Goal: Task Accomplishment & Management: Complete application form

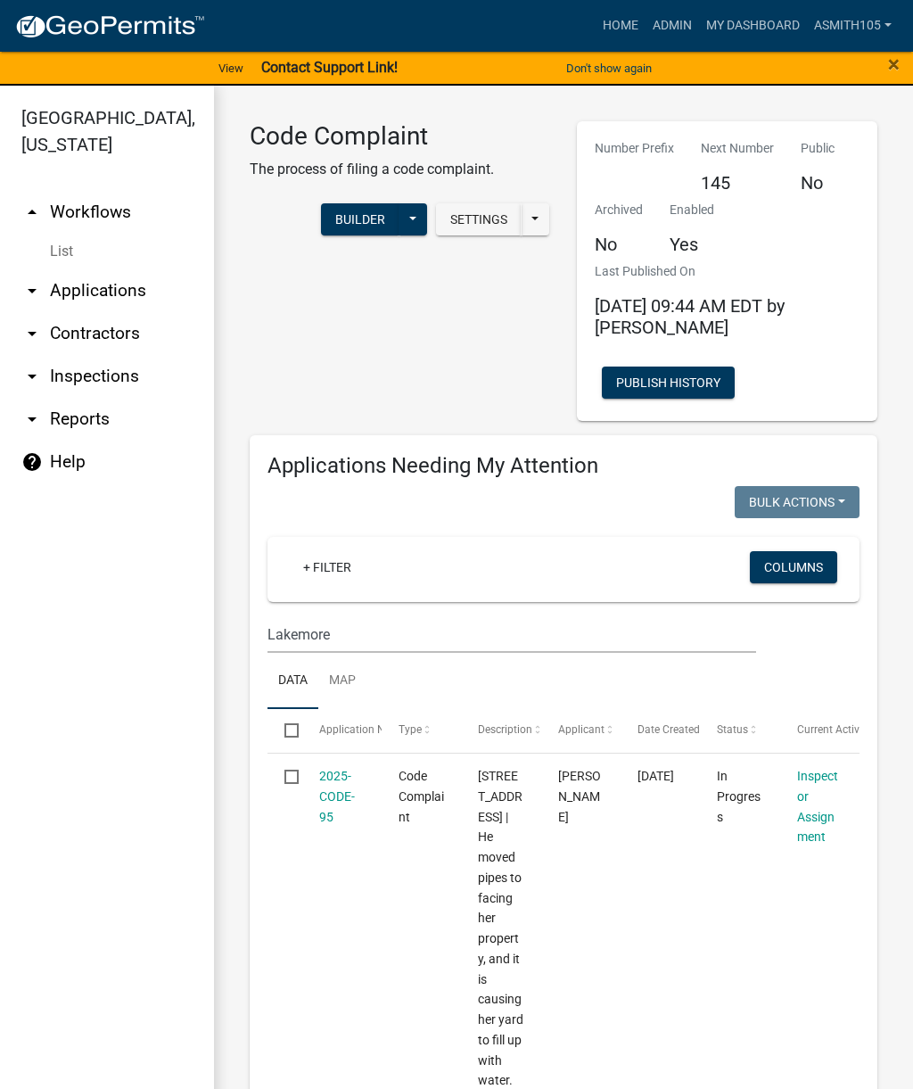
scroll to position [2953, 0]
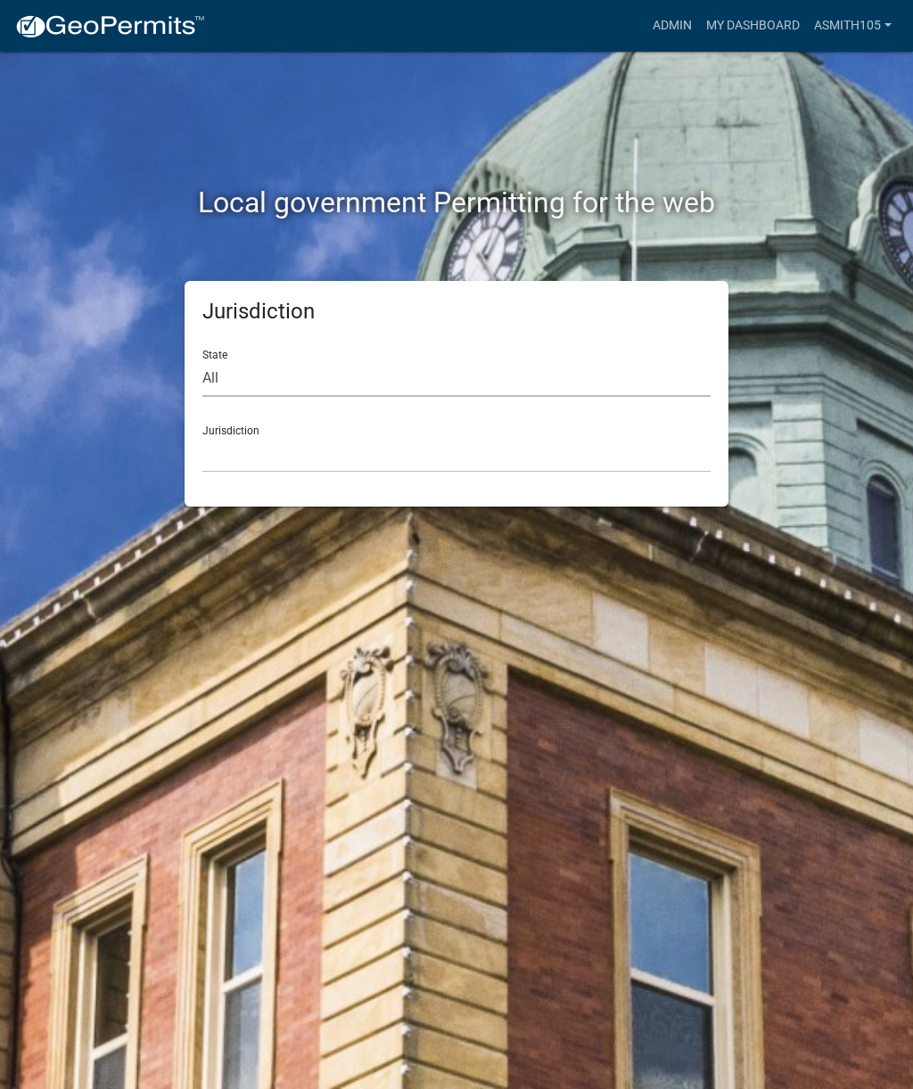
click at [333, 371] on select "All Colorado Georgia Indiana Iowa Kansas Minnesota Ohio South Carolina Wisconsin" at bounding box center [456, 378] width 508 height 37
select select "Georgia"
click at [428, 459] on select "Carroll County, Georgia Cook County, Georgia Crawford County, Georgia Gilmer Co…" at bounding box center [456, 454] width 508 height 37
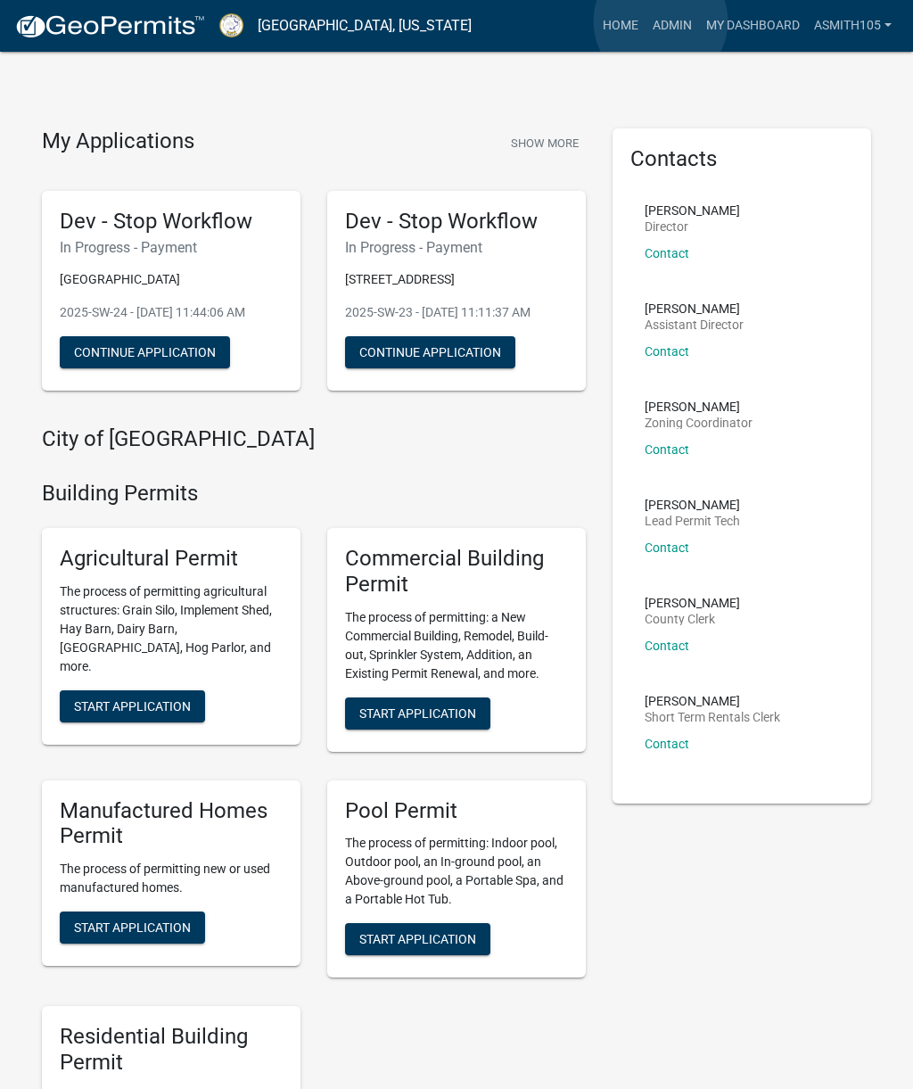
click at [662, 21] on link "Admin" at bounding box center [673, 26] width 54 height 34
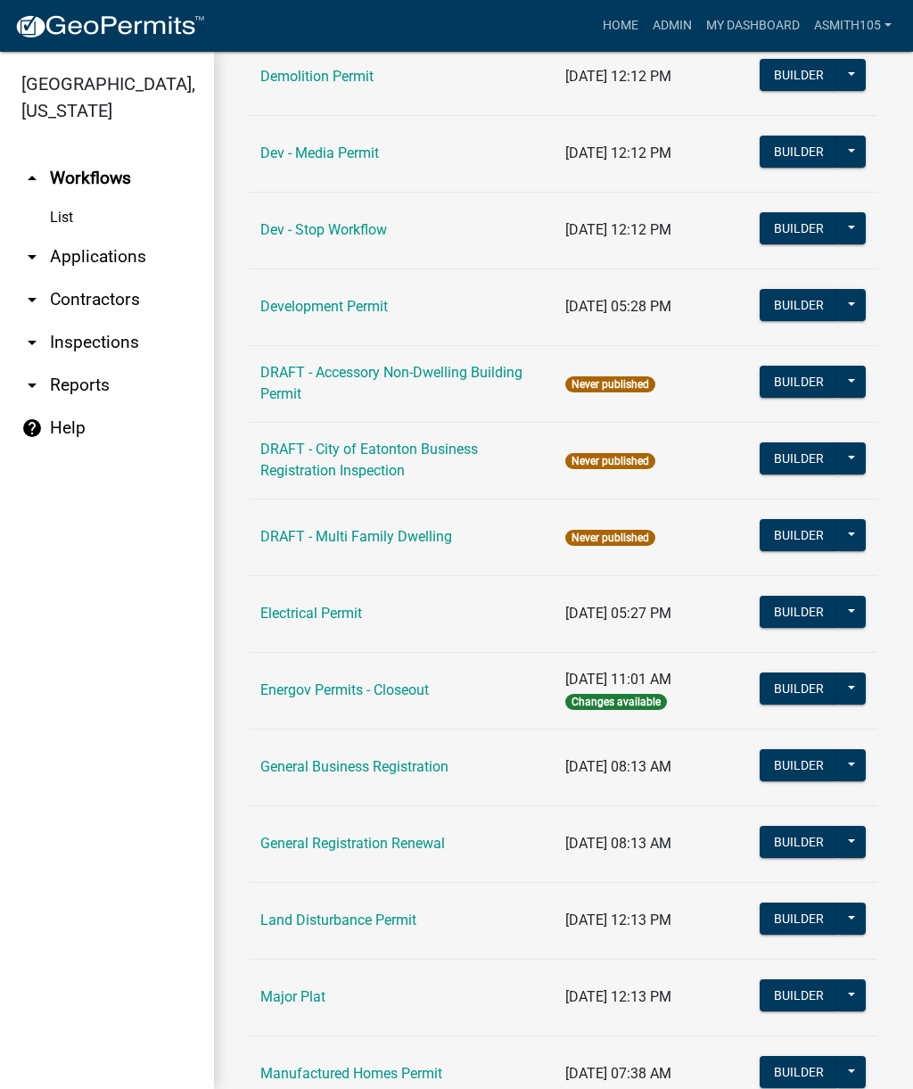
scroll to position [631, 0]
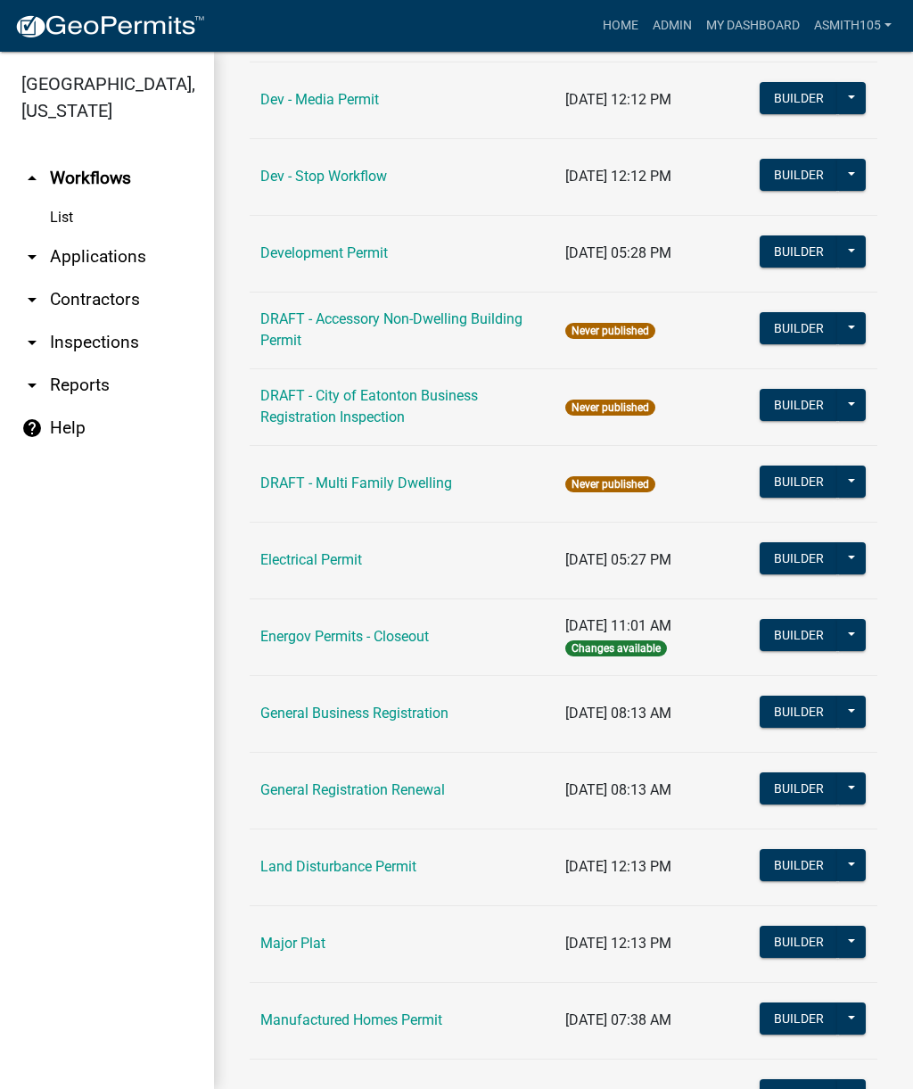
click at [372, 864] on link "Land Disturbance Permit" at bounding box center [338, 866] width 156 height 17
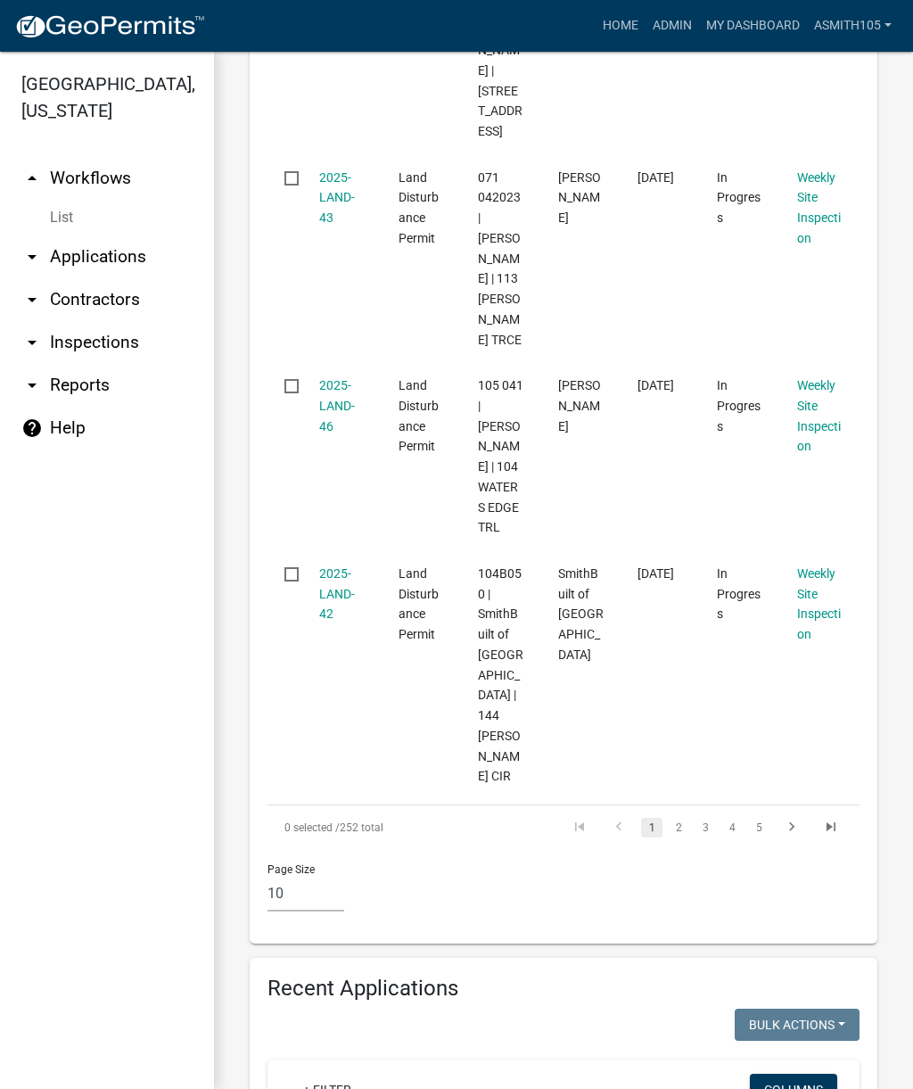
scroll to position [2254, 0]
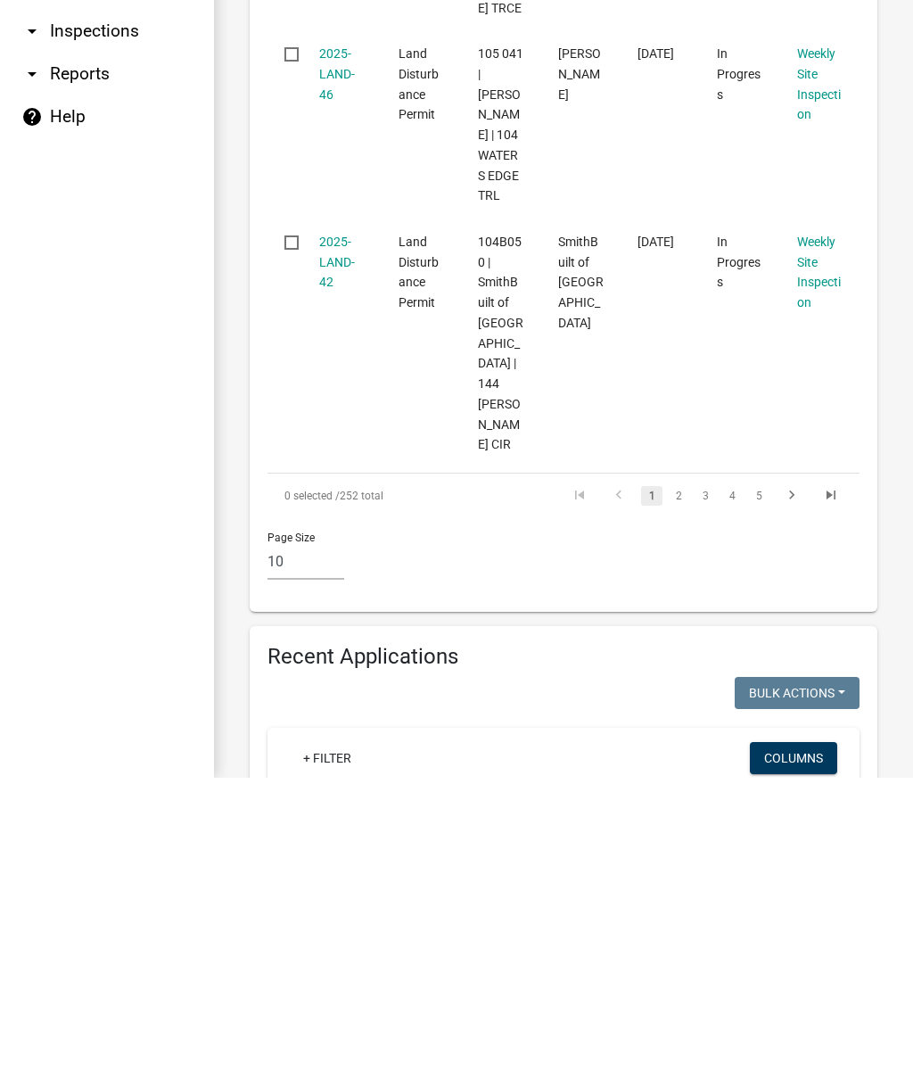
scroll to position [2237, 0]
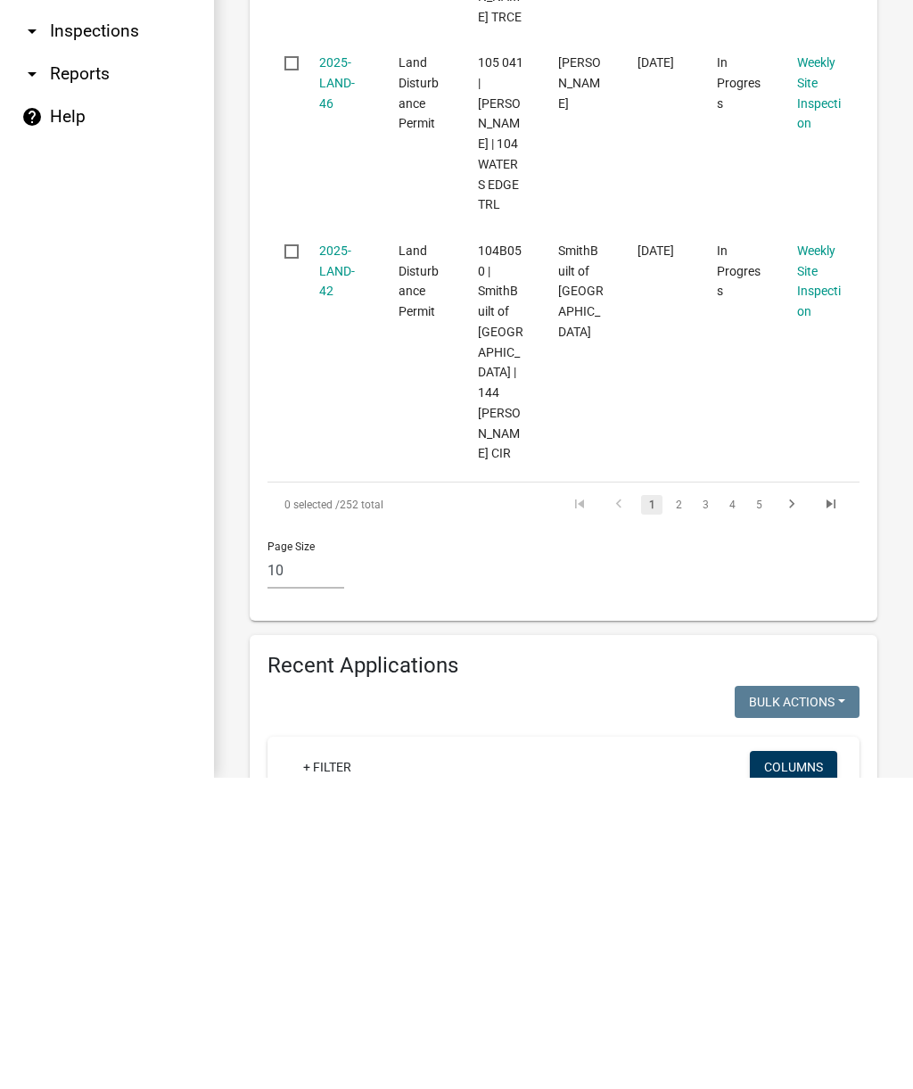
type input "H"
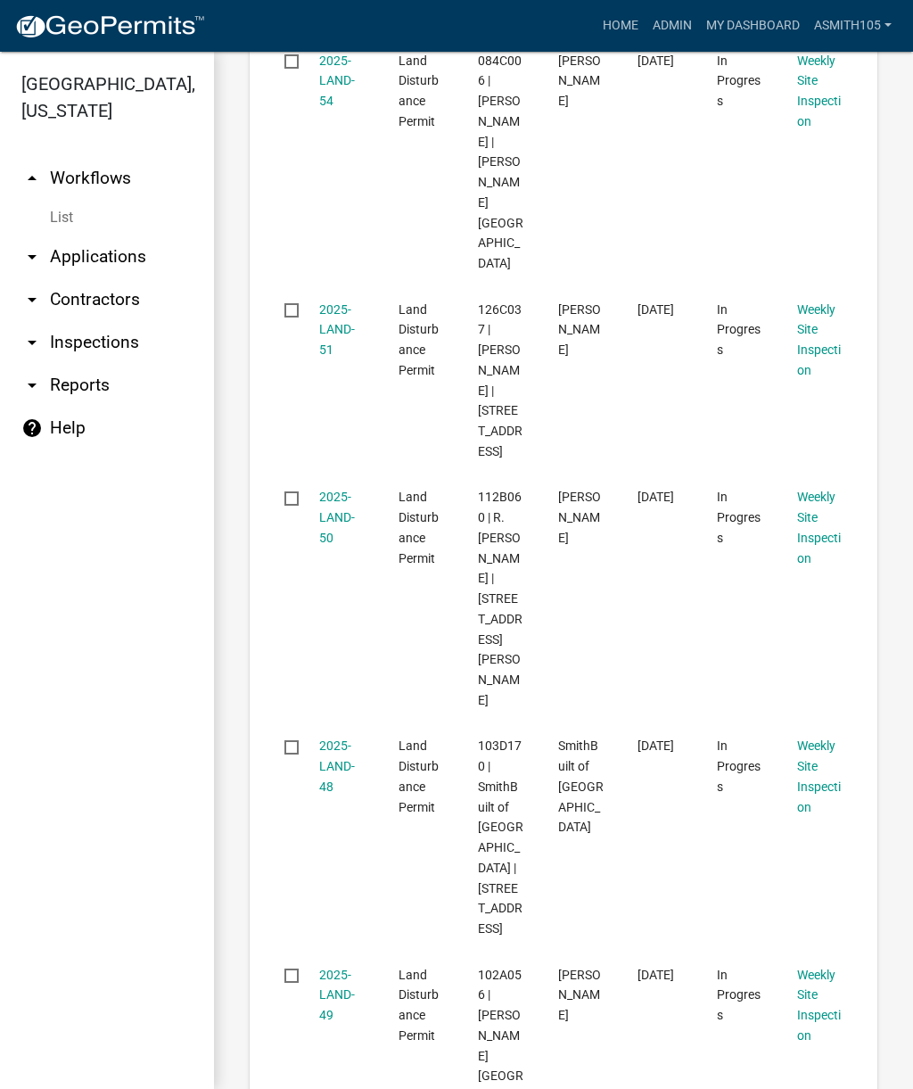
click at [109, 253] on link "arrow_drop_down Applications" at bounding box center [107, 256] width 214 height 43
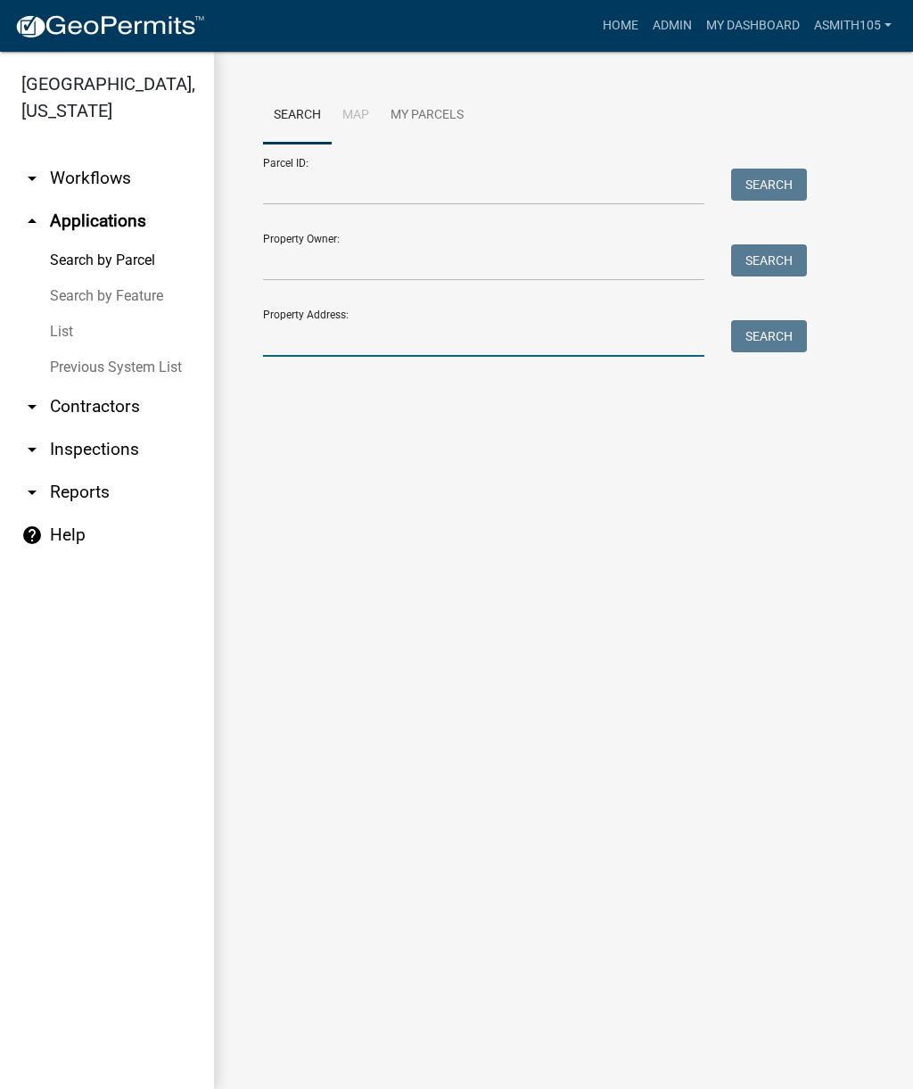
click at [411, 342] on input "Property Address:" at bounding box center [483, 338] width 441 height 37
type input "L"
click at [398, 255] on input "Property Owner:" at bounding box center [483, 262] width 441 height 37
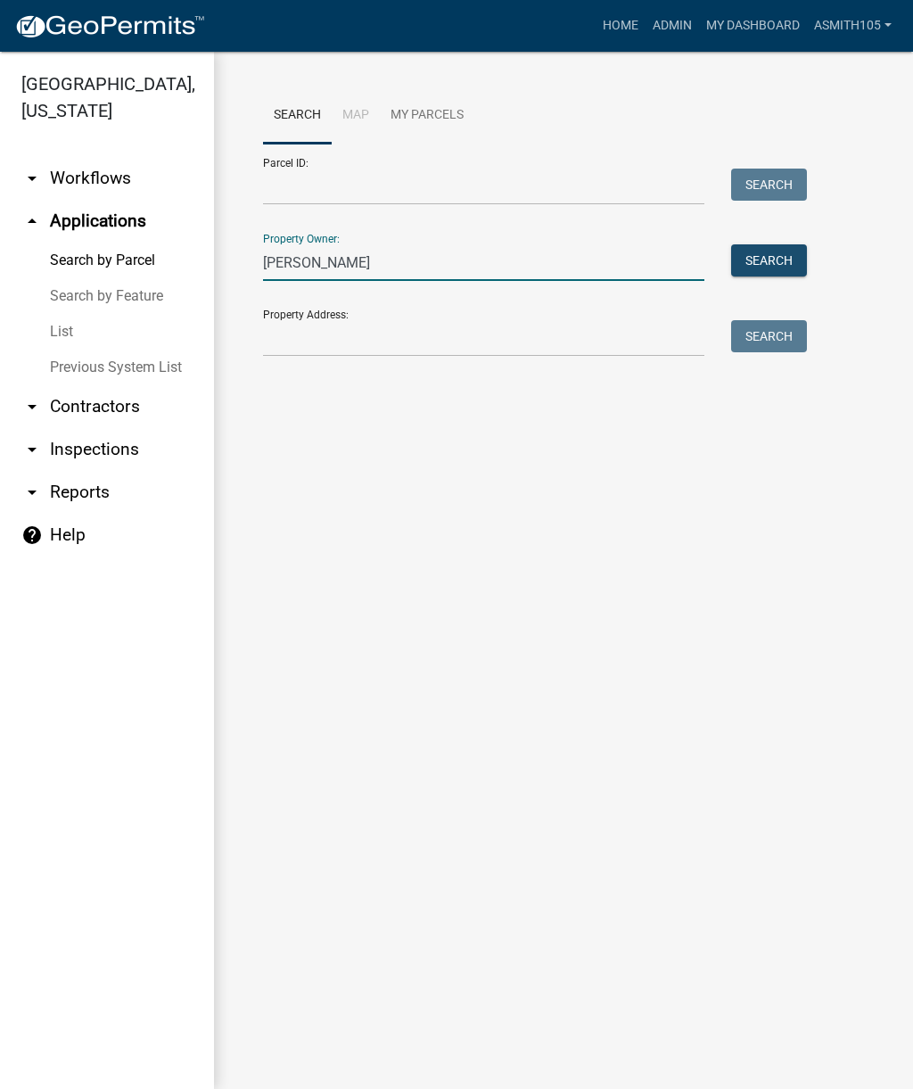
click at [766, 264] on button "Search" at bounding box center [769, 260] width 76 height 32
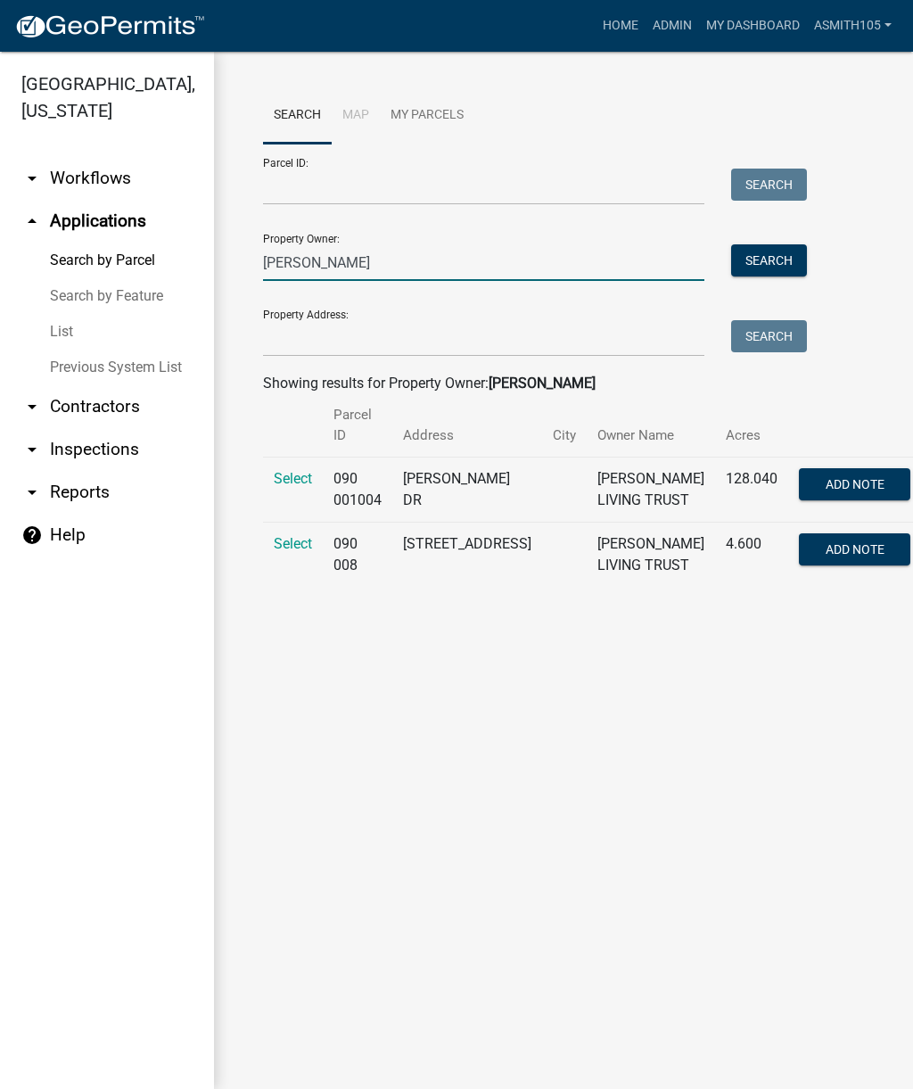
click at [392, 260] on input "Lowell White" at bounding box center [483, 262] width 441 height 37
type input "L"
click at [386, 337] on input "Property Address:" at bounding box center [483, 338] width 441 height 37
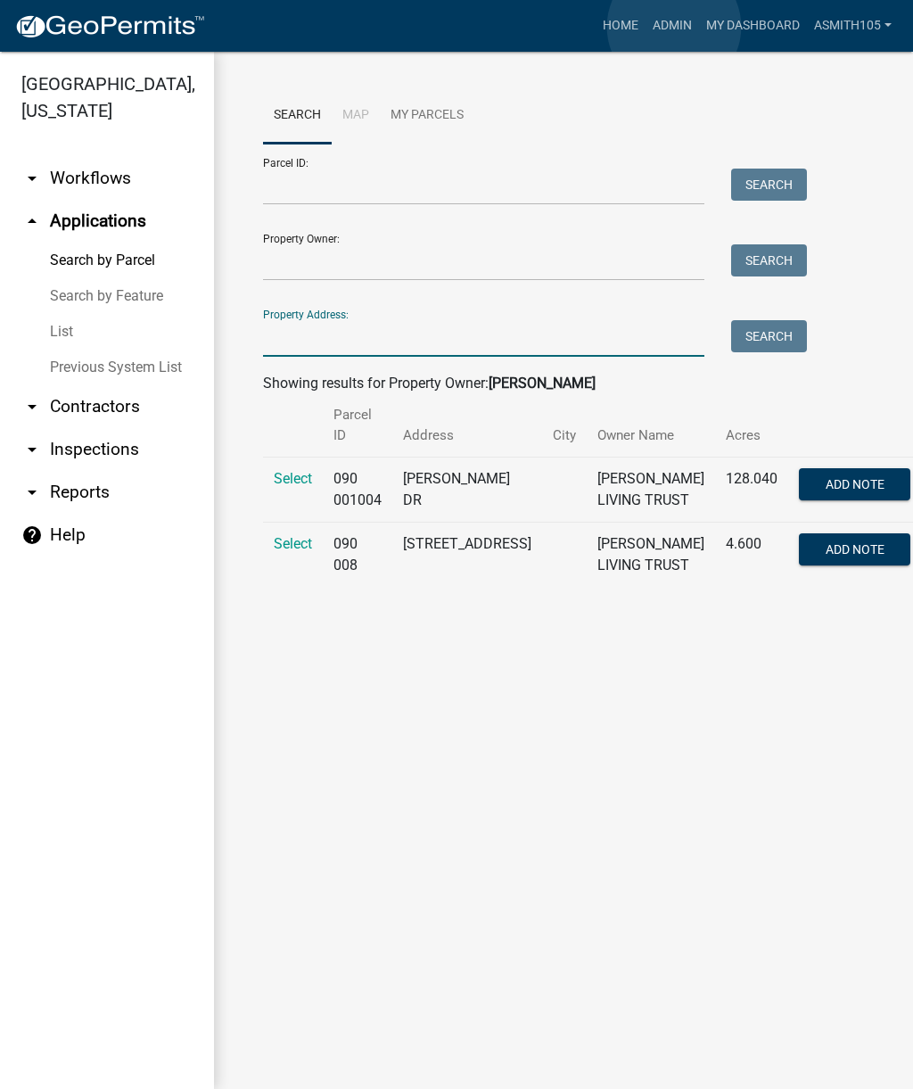
click at [674, 27] on link "Admin" at bounding box center [673, 26] width 54 height 34
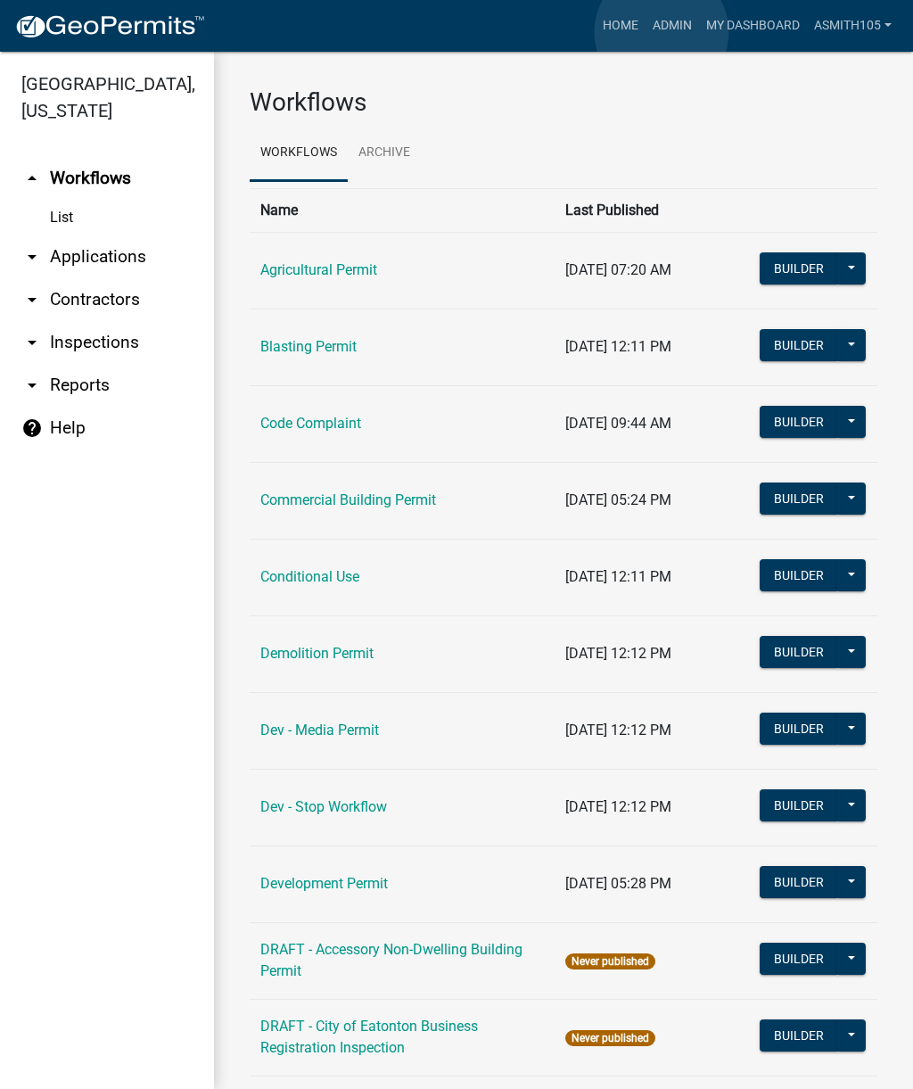
click at [662, 32] on link "Admin" at bounding box center [673, 26] width 54 height 34
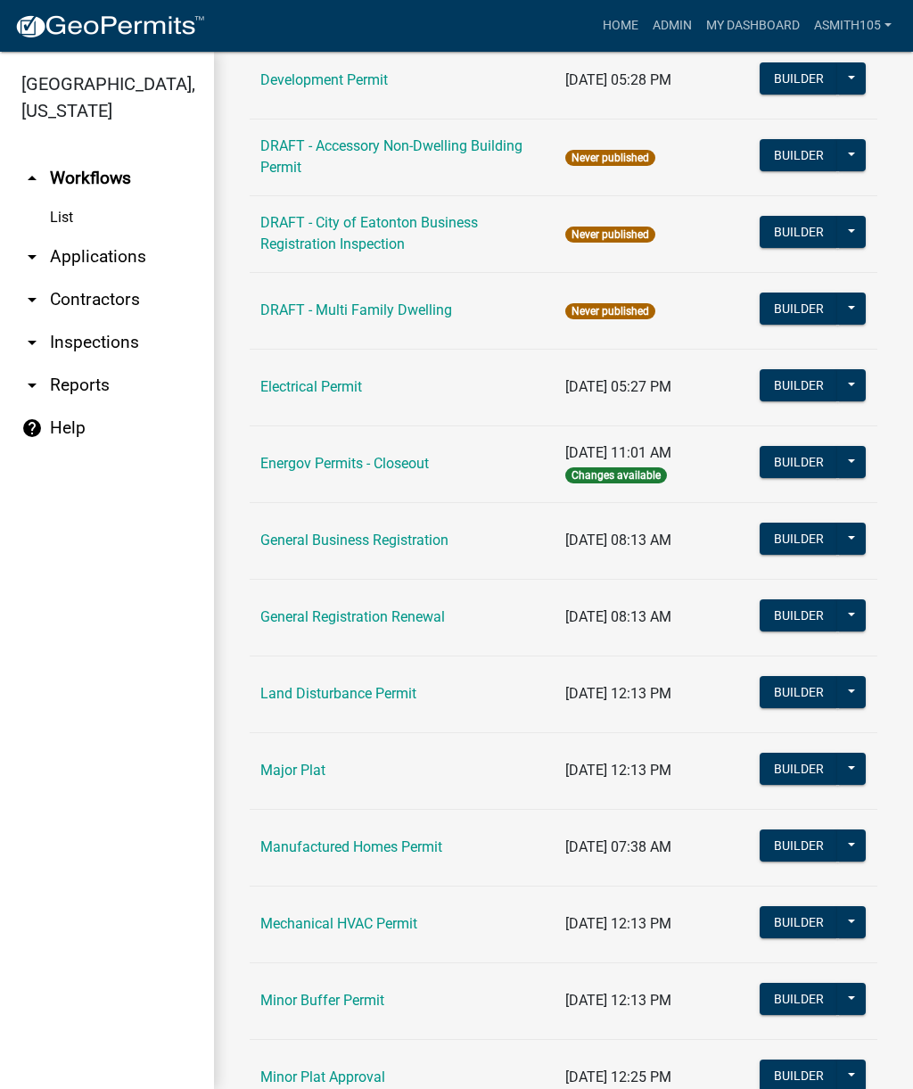
scroll to position [821, 0]
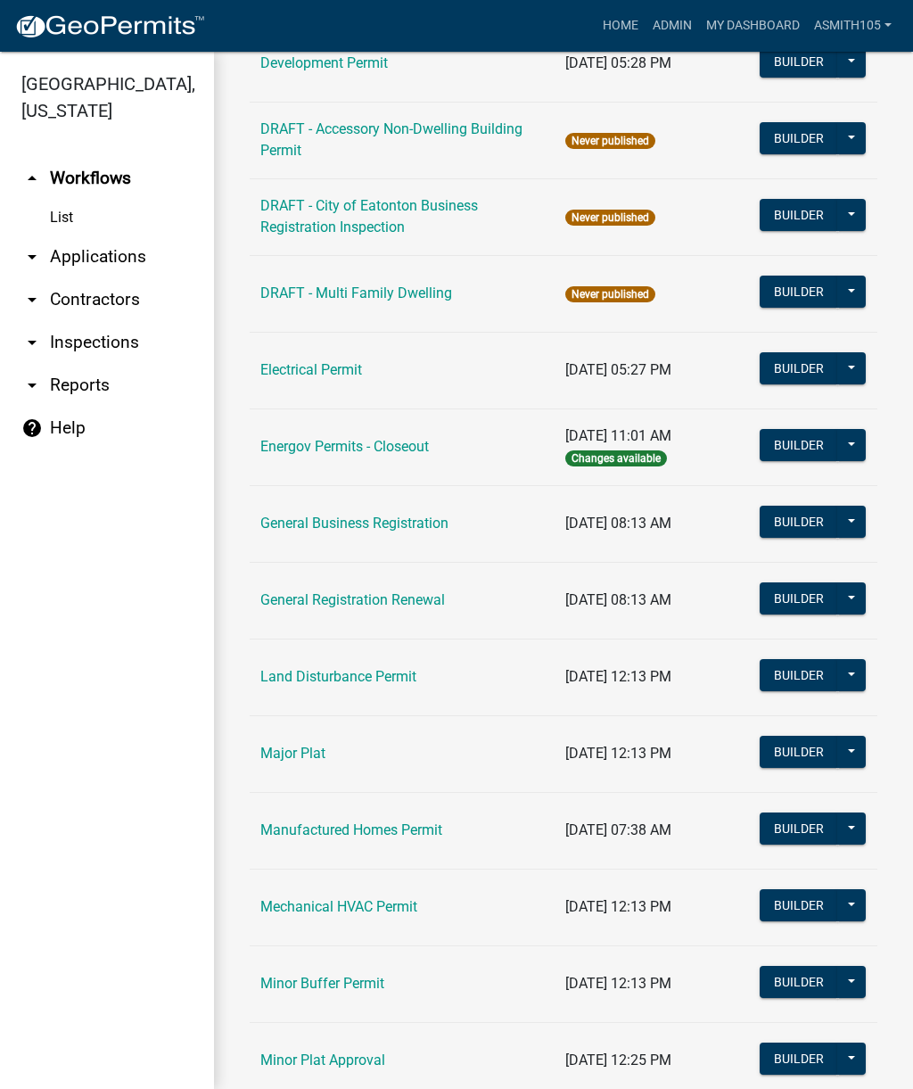
click at [362, 679] on link "Land Disturbance Permit" at bounding box center [338, 676] width 156 height 17
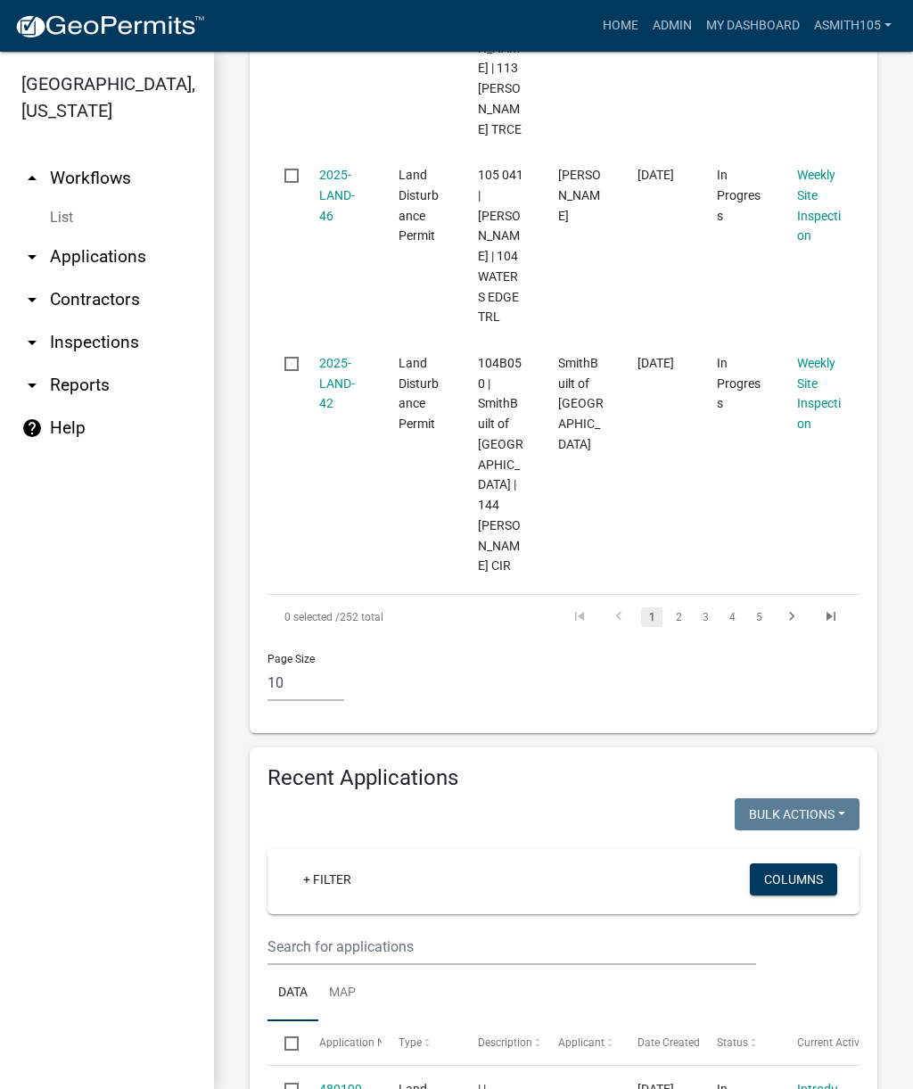
scroll to position [2407, 0]
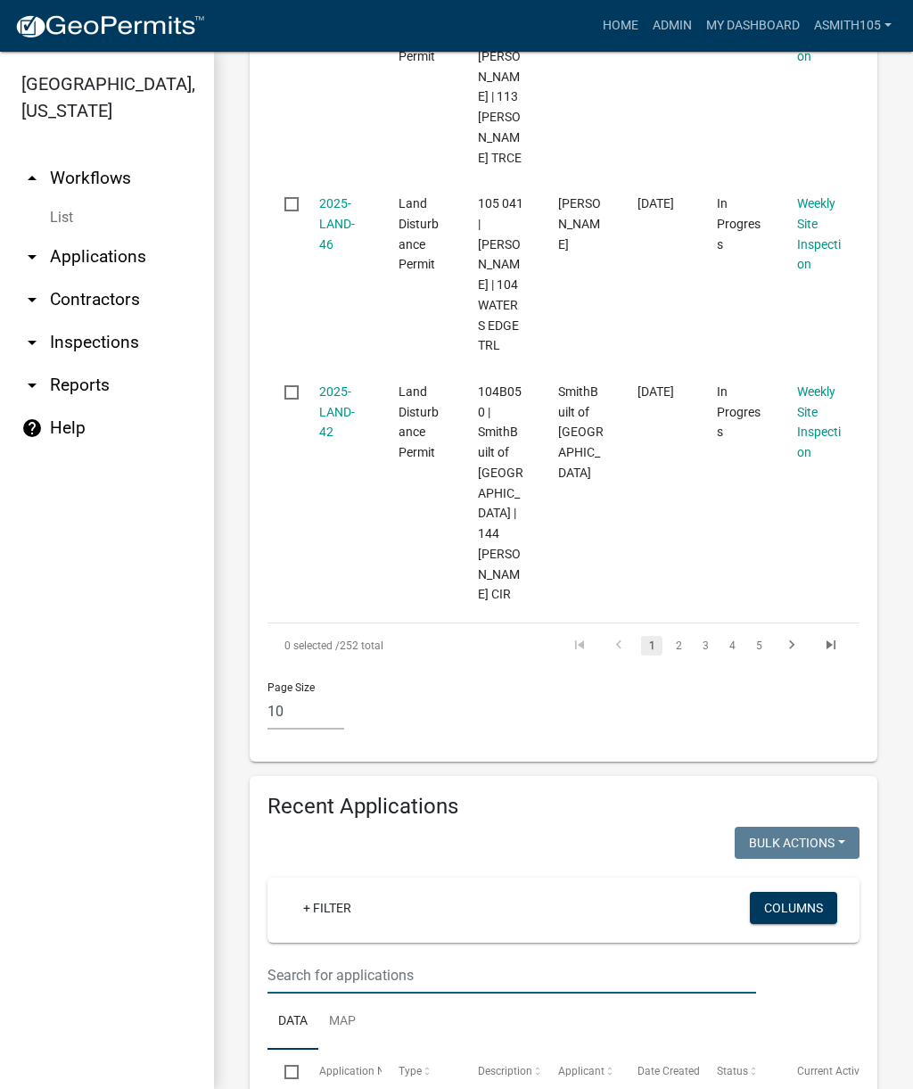
click at [402, 957] on input "text" at bounding box center [512, 975] width 489 height 37
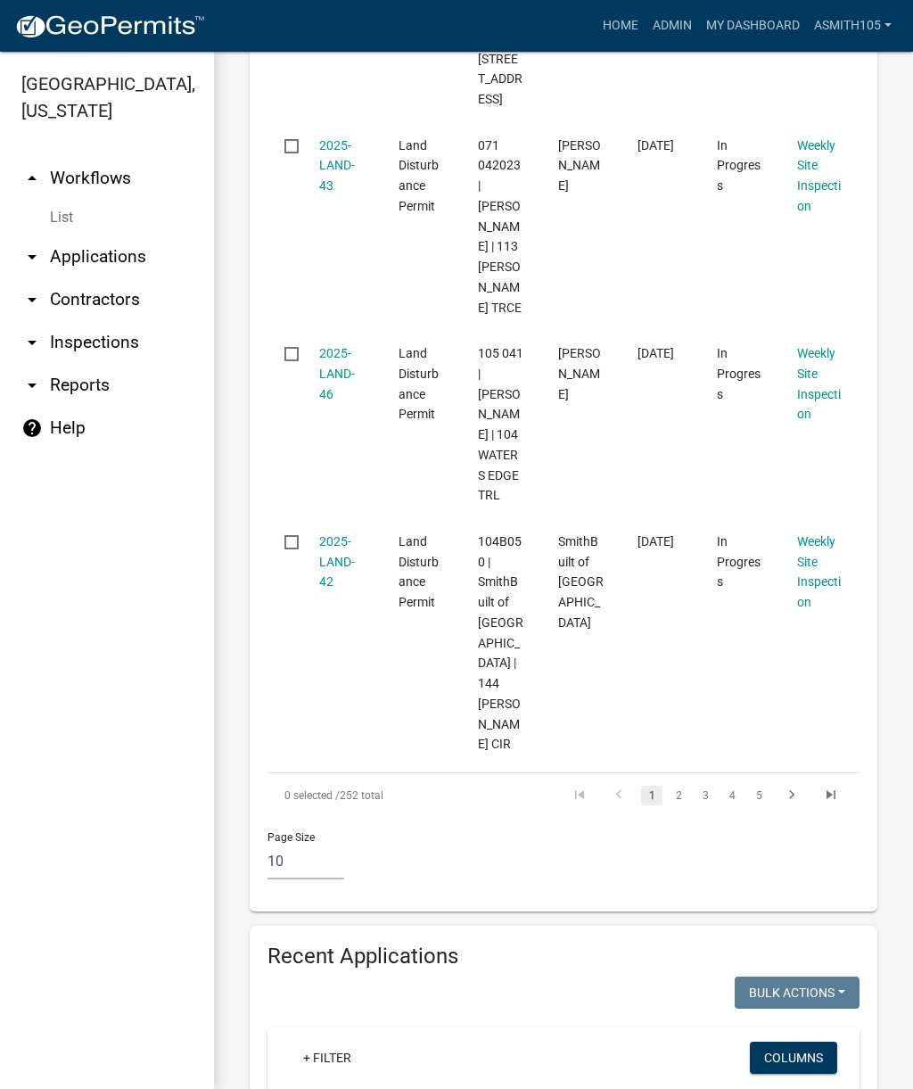
type input "Harmony health"
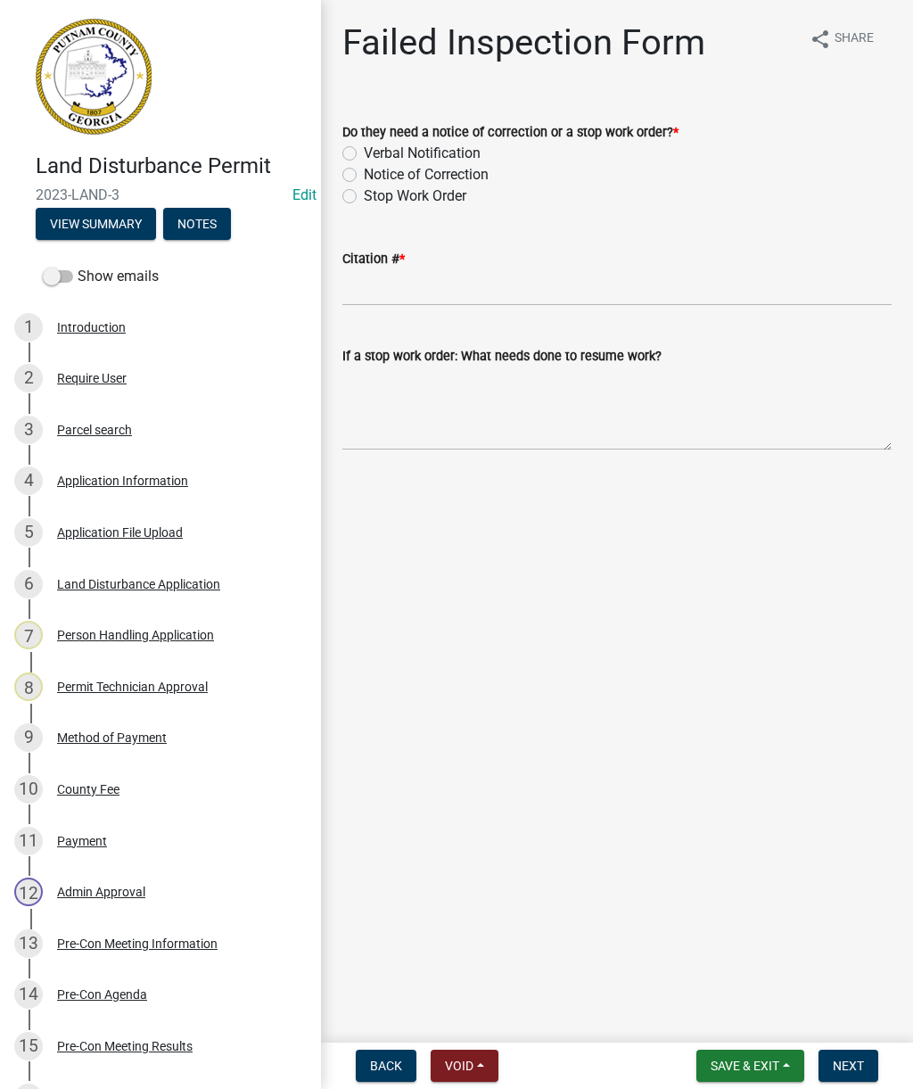
click at [385, 1073] on span "Back" at bounding box center [386, 1066] width 32 height 14
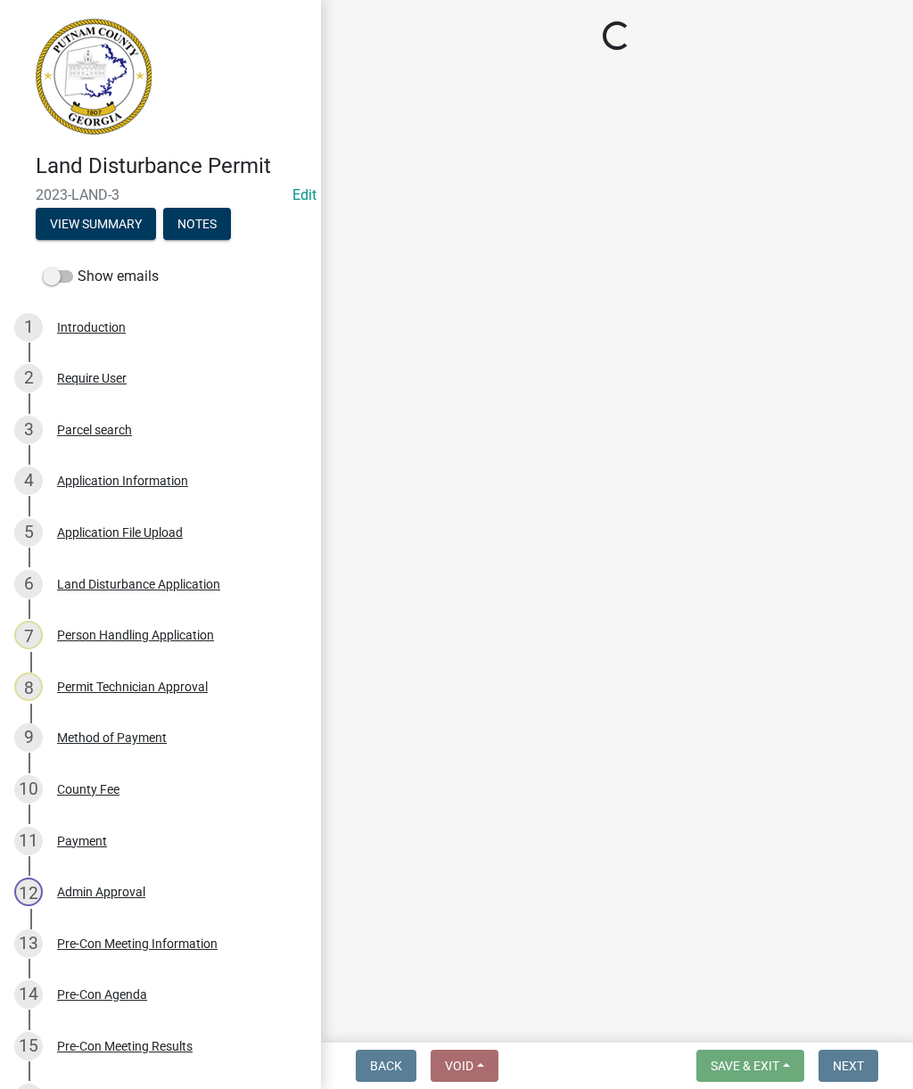
select select "93c72d9c-4ccd-4a4f-9c87-9d2cfc81a2e2"
select select "d7a0faba-e553-4552-95d1-828f2bc82b6a"
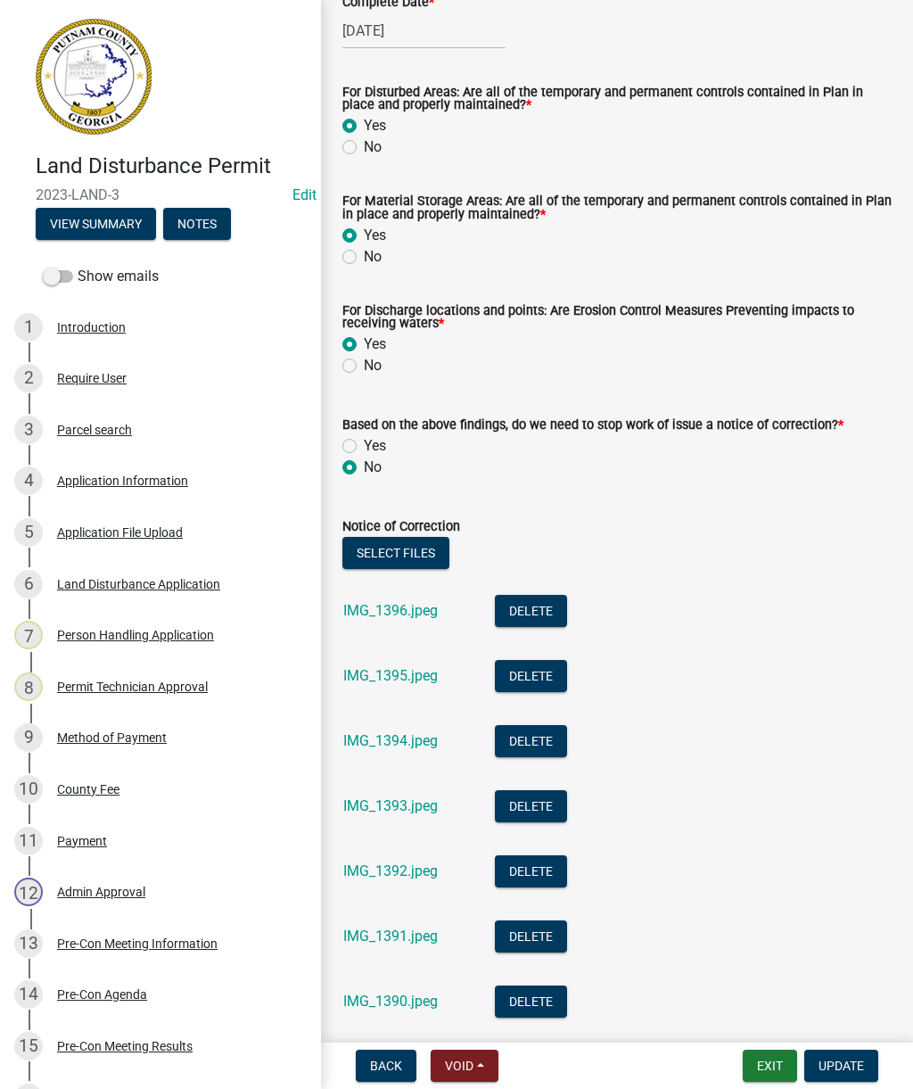
scroll to position [360, 0]
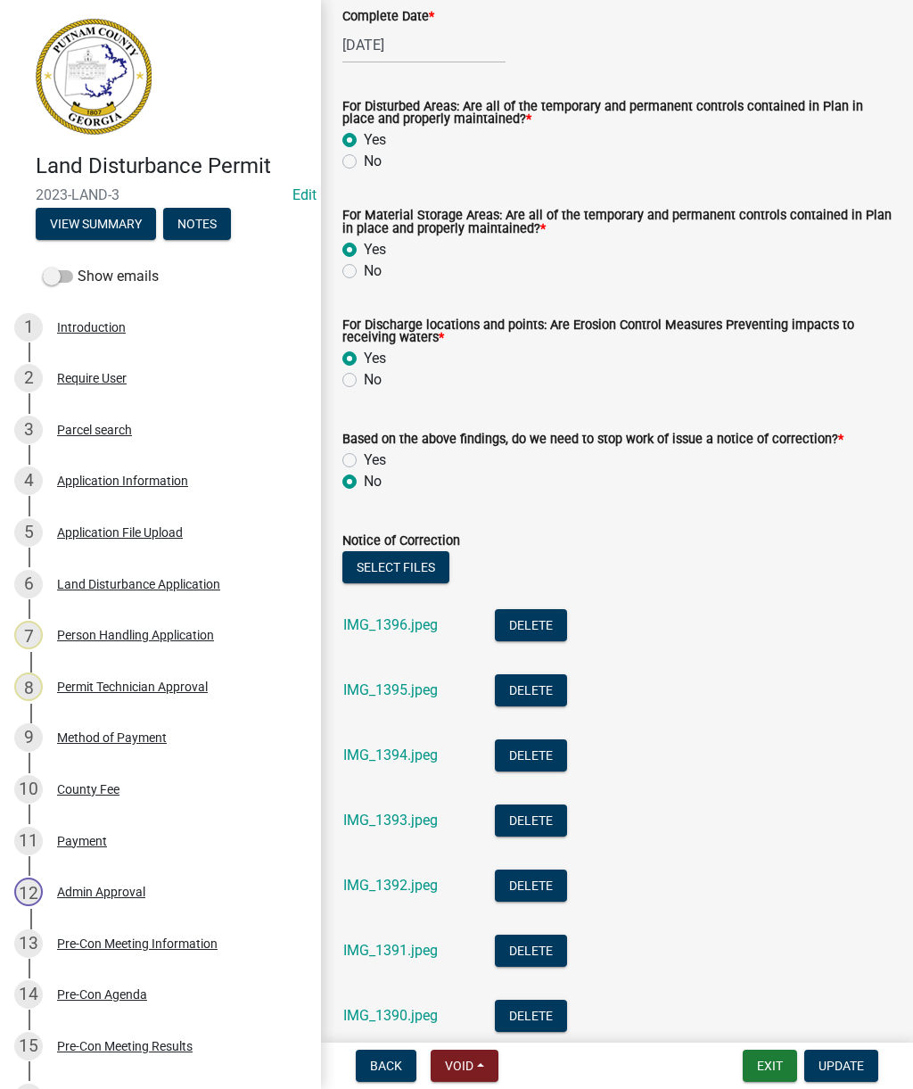
click at [364, 463] on label "Yes" at bounding box center [375, 460] width 22 height 21
click at [364, 461] on input "Yes" at bounding box center [370, 456] width 12 height 12
radio input "true"
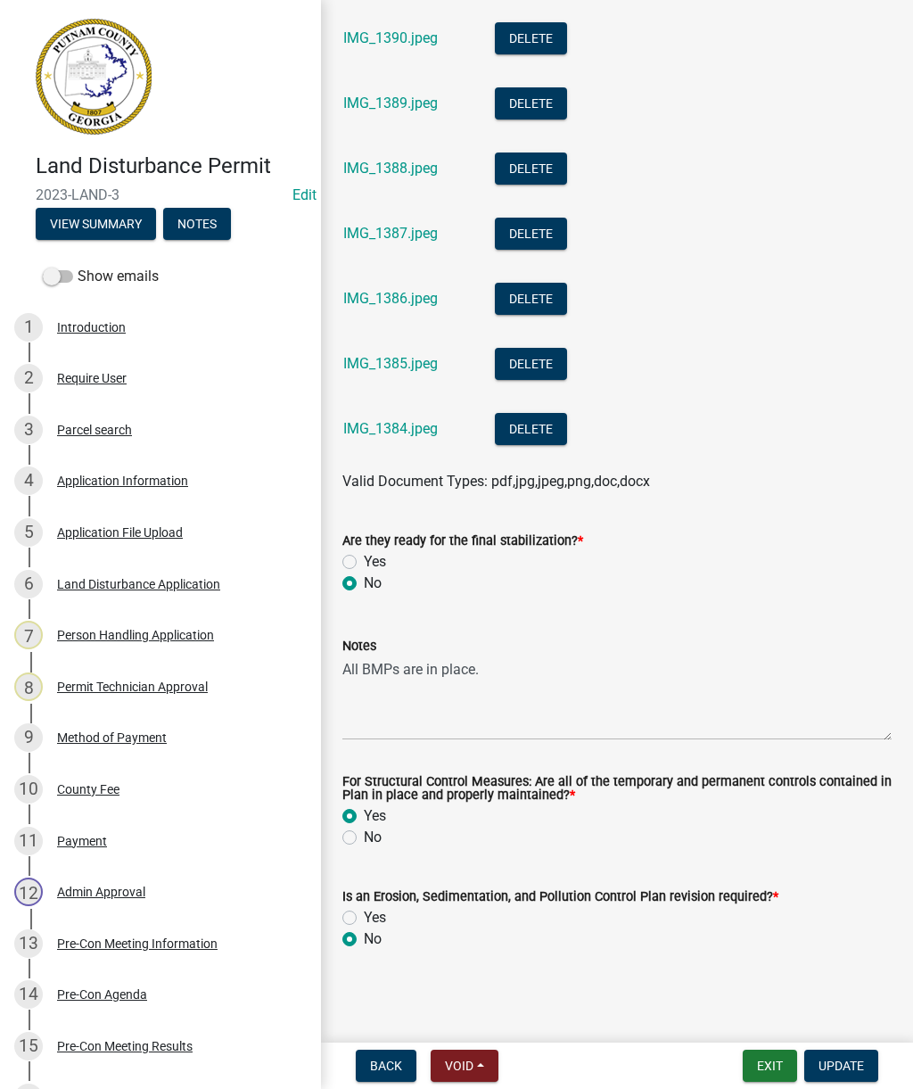
scroll to position [1340, 0]
click at [841, 1066] on span "Update" at bounding box center [841, 1066] width 45 height 14
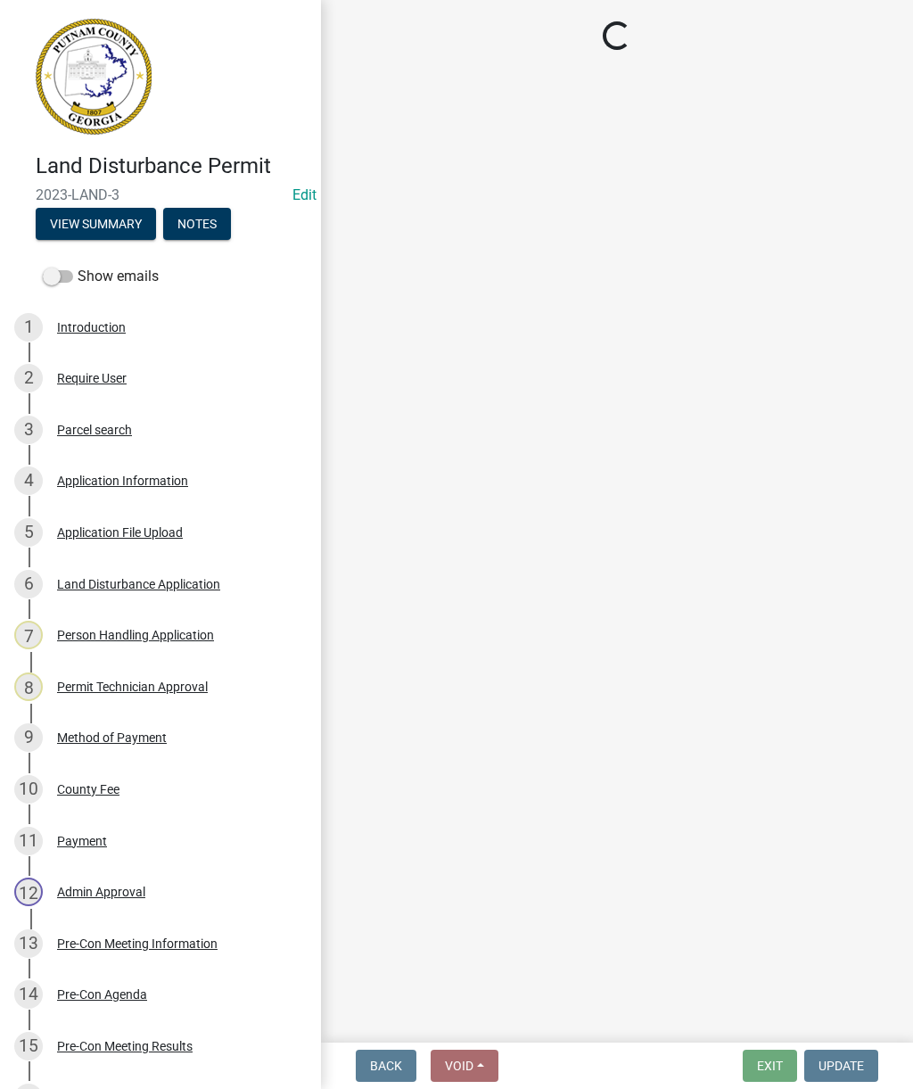
select select "af3c6edf-34d7-49be-824e-99d5d0a3954f"
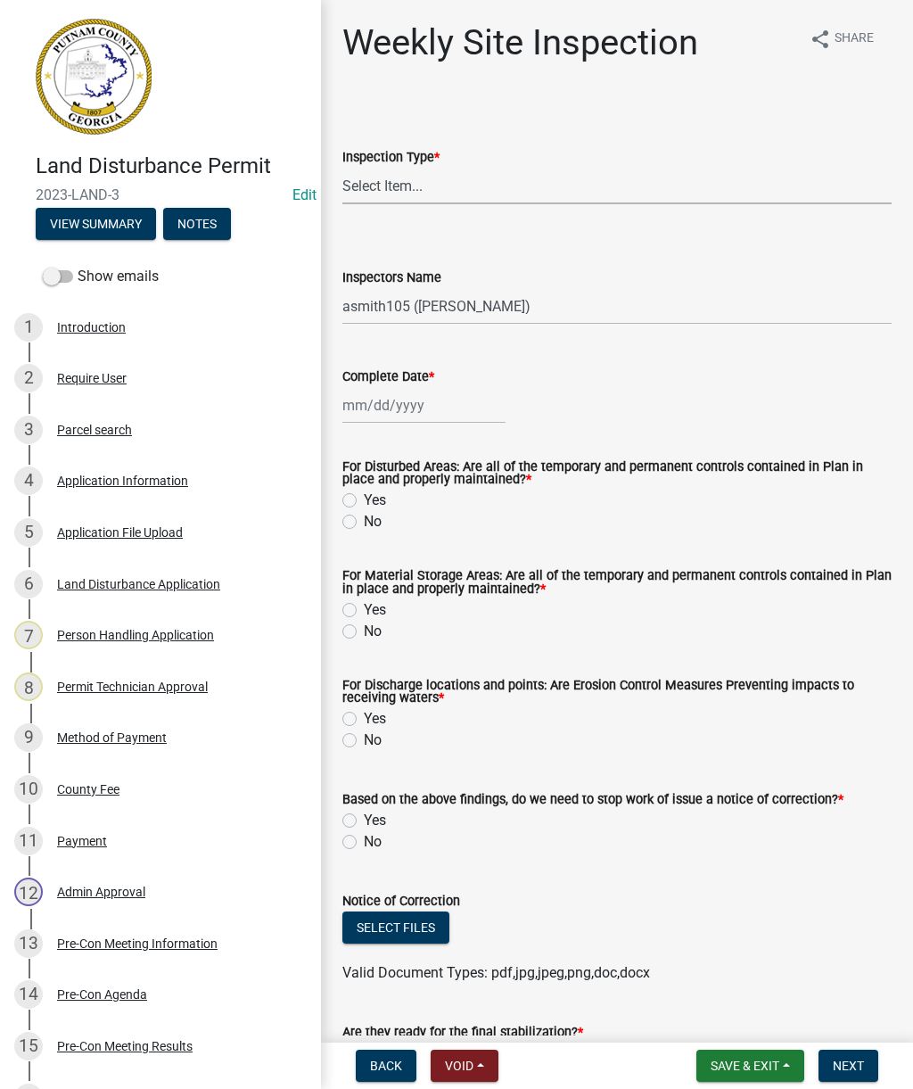
click at [528, 172] on select "Select Item... Site Inspection Initial Inspection Within 24 hours of a 0.5" sto…" at bounding box center [616, 186] width 549 height 37
select select "93c72d9c-4ccd-4a4f-9c87-9d2cfc81a2e2"
click at [351, 485] on label "For Disturbed Areas: Are all of the temporary and permanent controls contained …" at bounding box center [616, 474] width 549 height 26
click at [364, 507] on label "Yes" at bounding box center [375, 500] width 22 height 21
click at [364, 501] on input "Yes" at bounding box center [370, 496] width 12 height 12
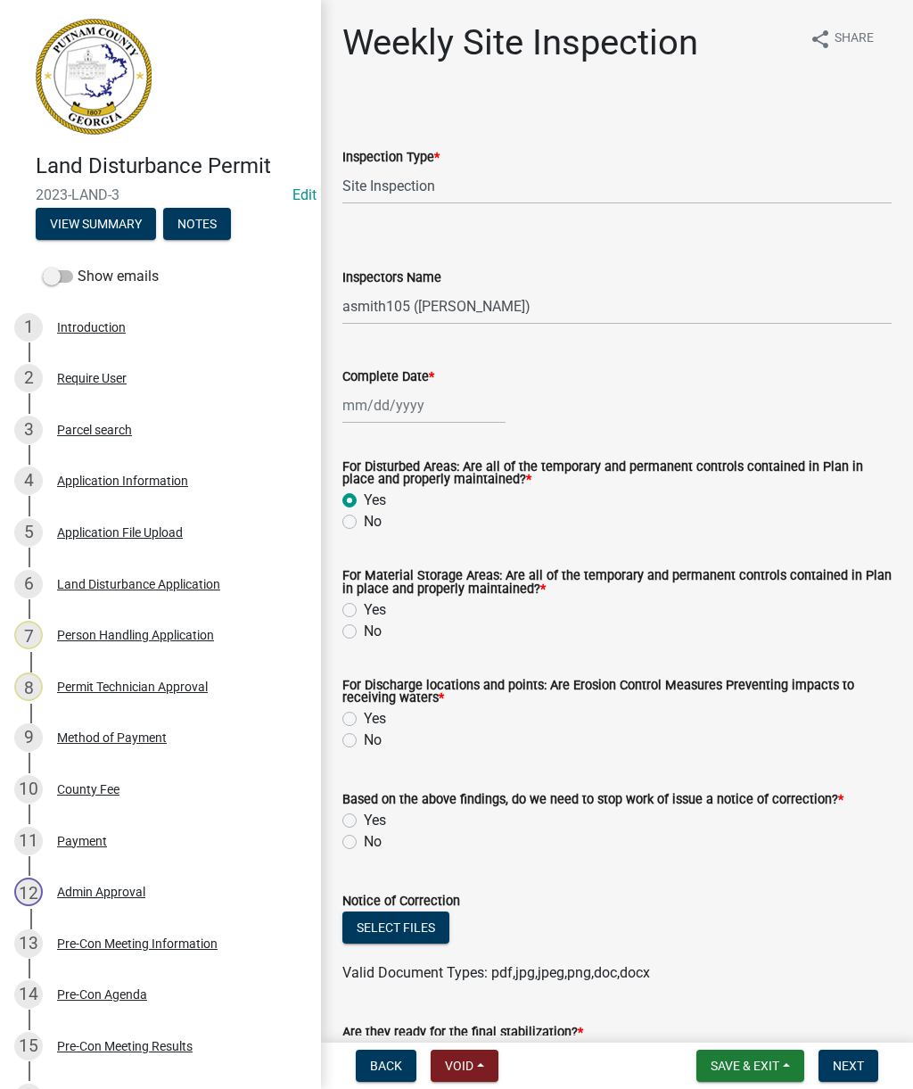
radio input "true"
click at [364, 611] on label "Yes" at bounding box center [375, 609] width 22 height 21
click at [364, 611] on input "Yes" at bounding box center [370, 605] width 12 height 12
radio input "true"
click at [336, 722] on div "For Discharge locations and points: Are Erosion Control Measures Preventing imp…" at bounding box center [617, 704] width 576 height 93
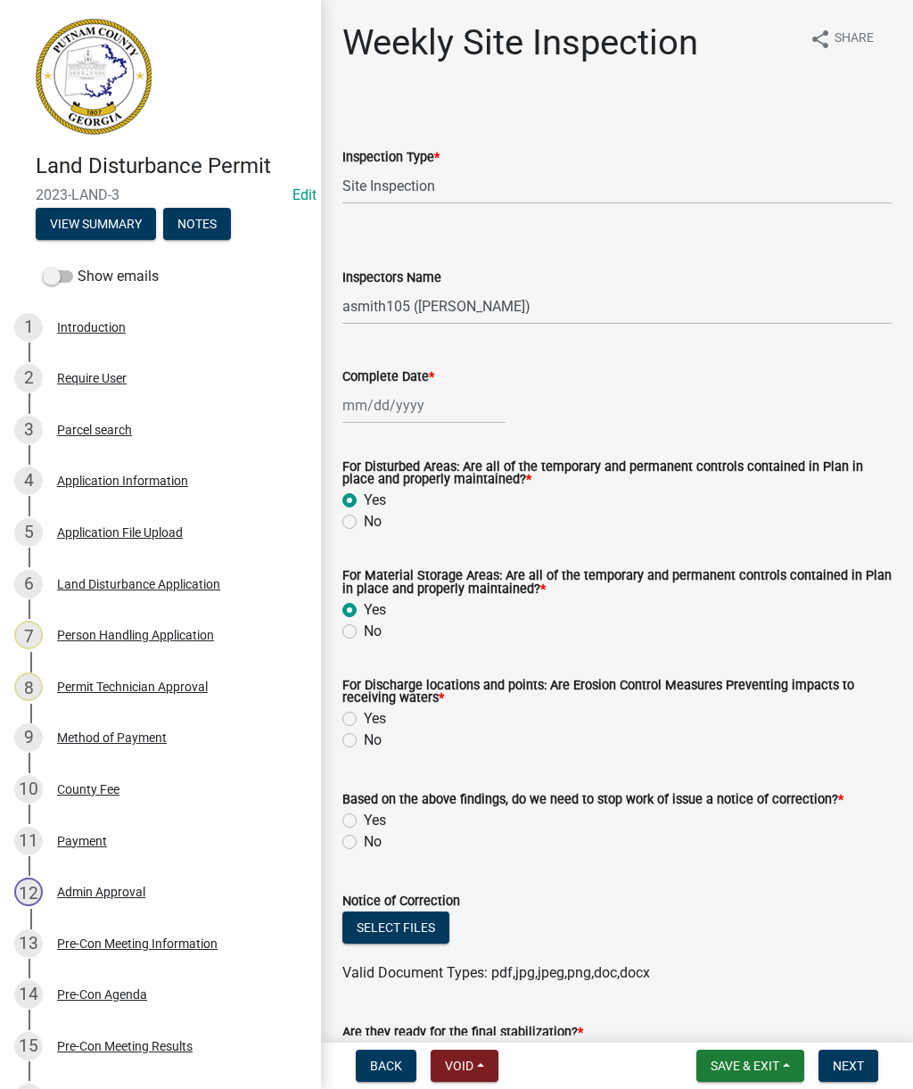
click at [364, 720] on label "Yes" at bounding box center [375, 718] width 22 height 21
click at [364, 720] on input "Yes" at bounding box center [370, 714] width 12 height 12
radio input "true"
click at [364, 825] on label "Yes" at bounding box center [375, 820] width 22 height 21
click at [364, 821] on input "Yes" at bounding box center [370, 816] width 12 height 12
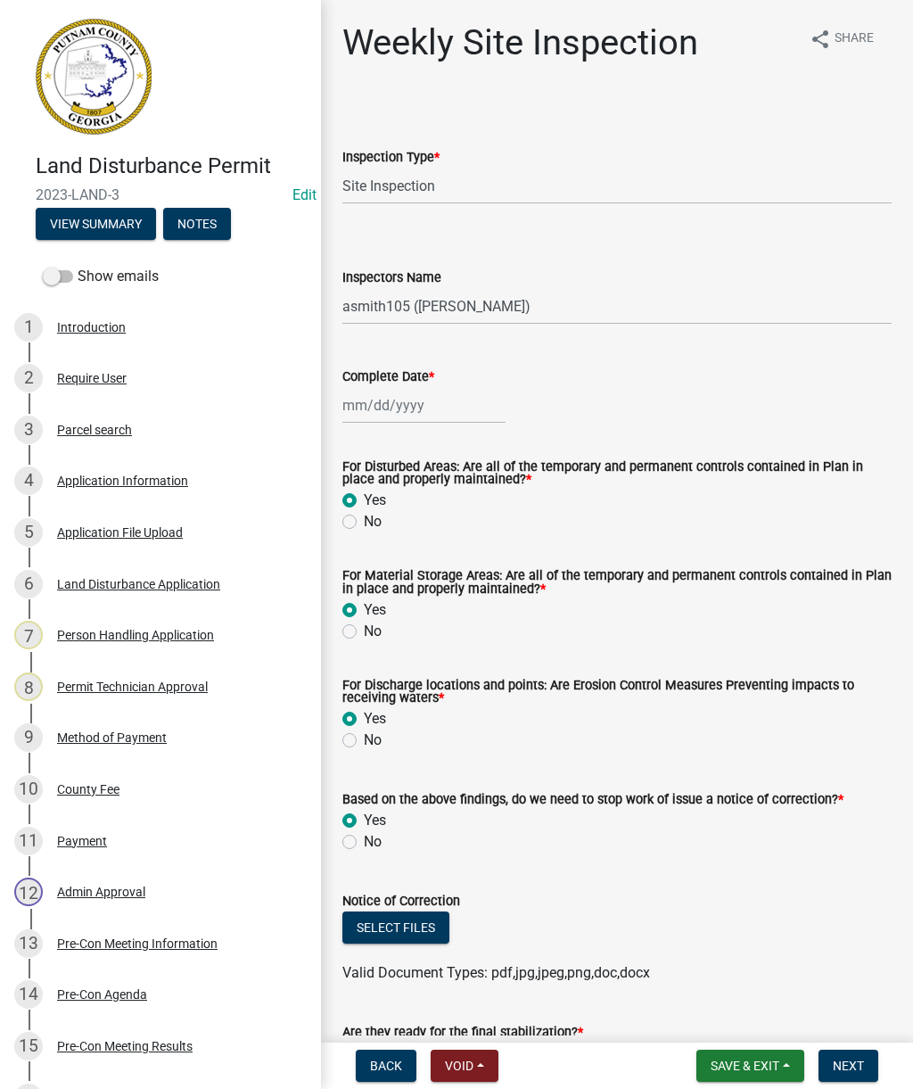
radio input "true"
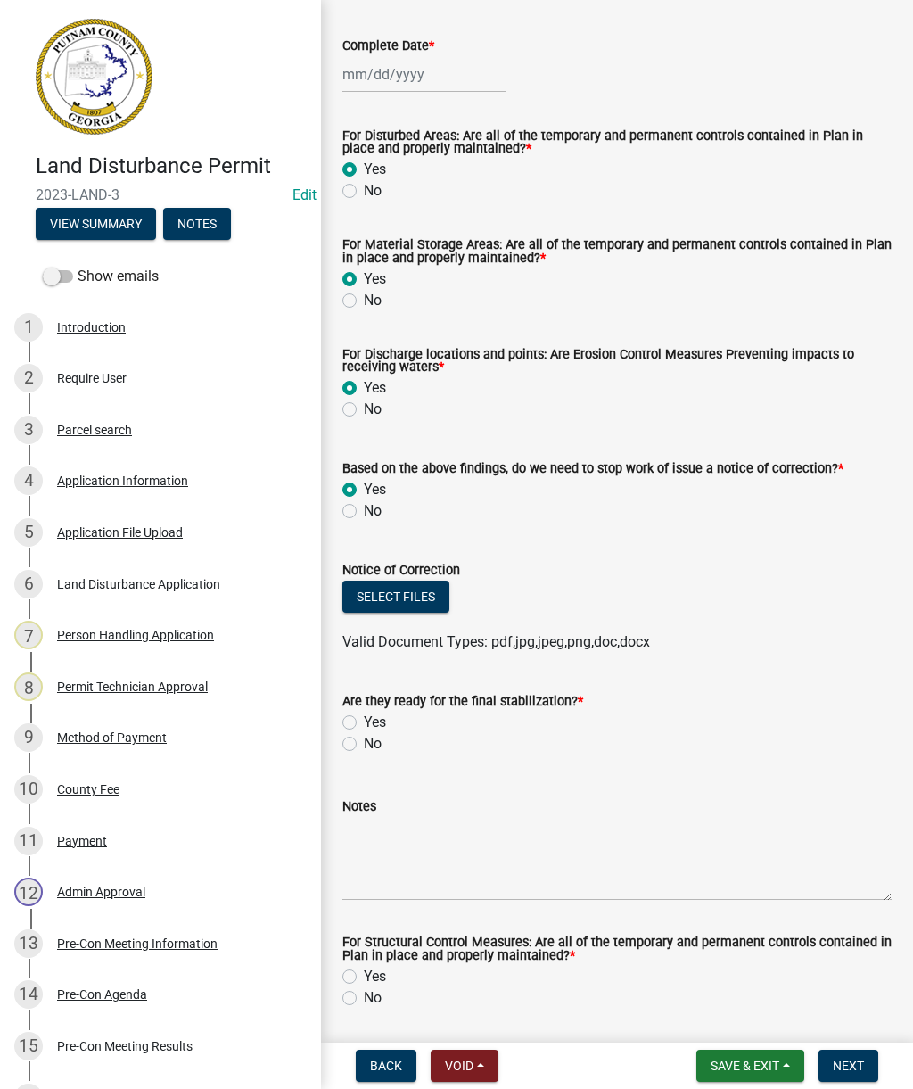
scroll to position [363, 0]
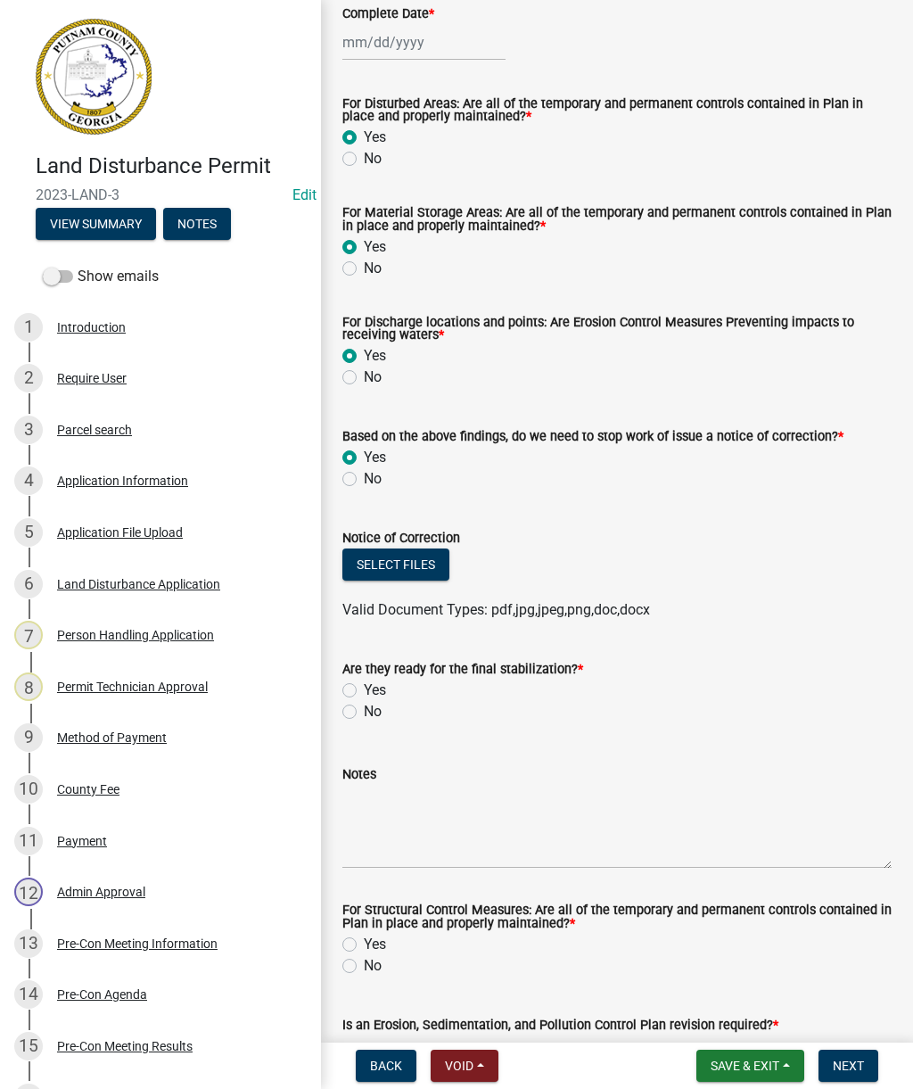
click at [364, 697] on label "Yes" at bounding box center [375, 690] width 22 height 21
click at [364, 691] on input "Yes" at bounding box center [370, 686] width 12 height 12
radio input "true"
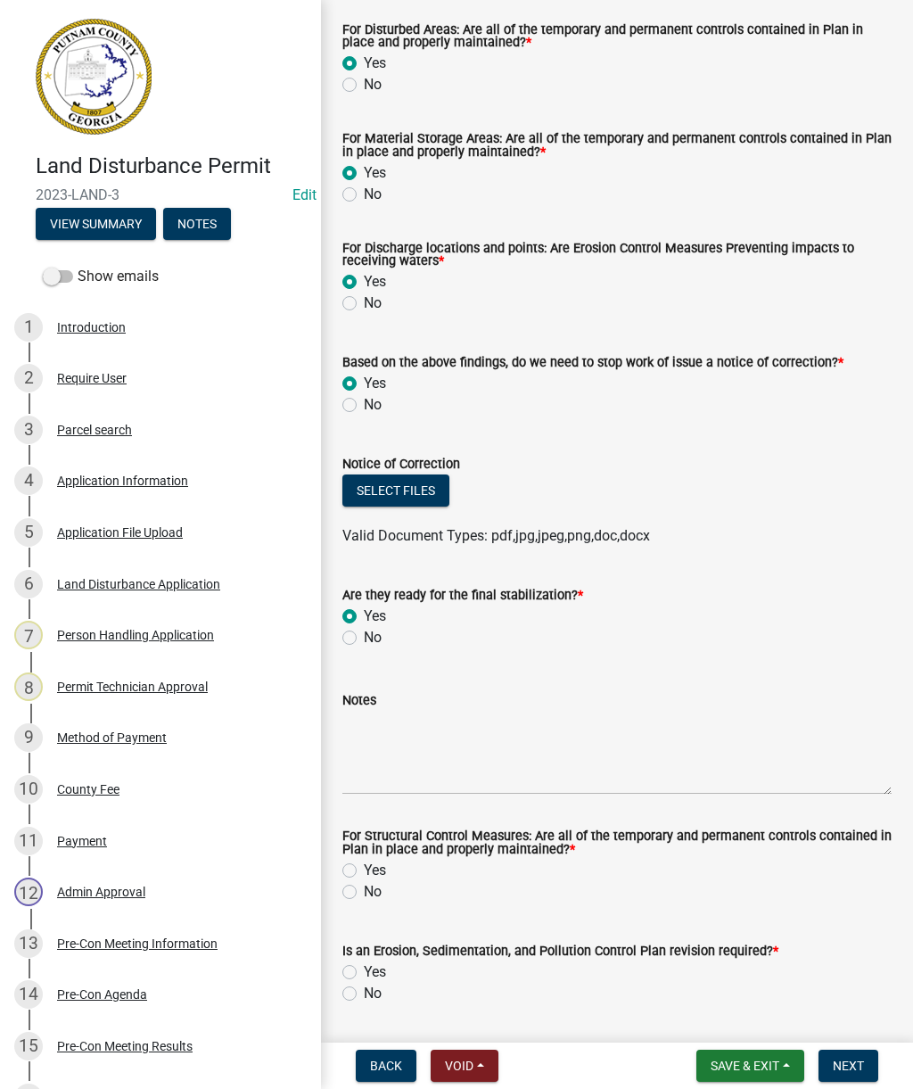
scroll to position [460, 0]
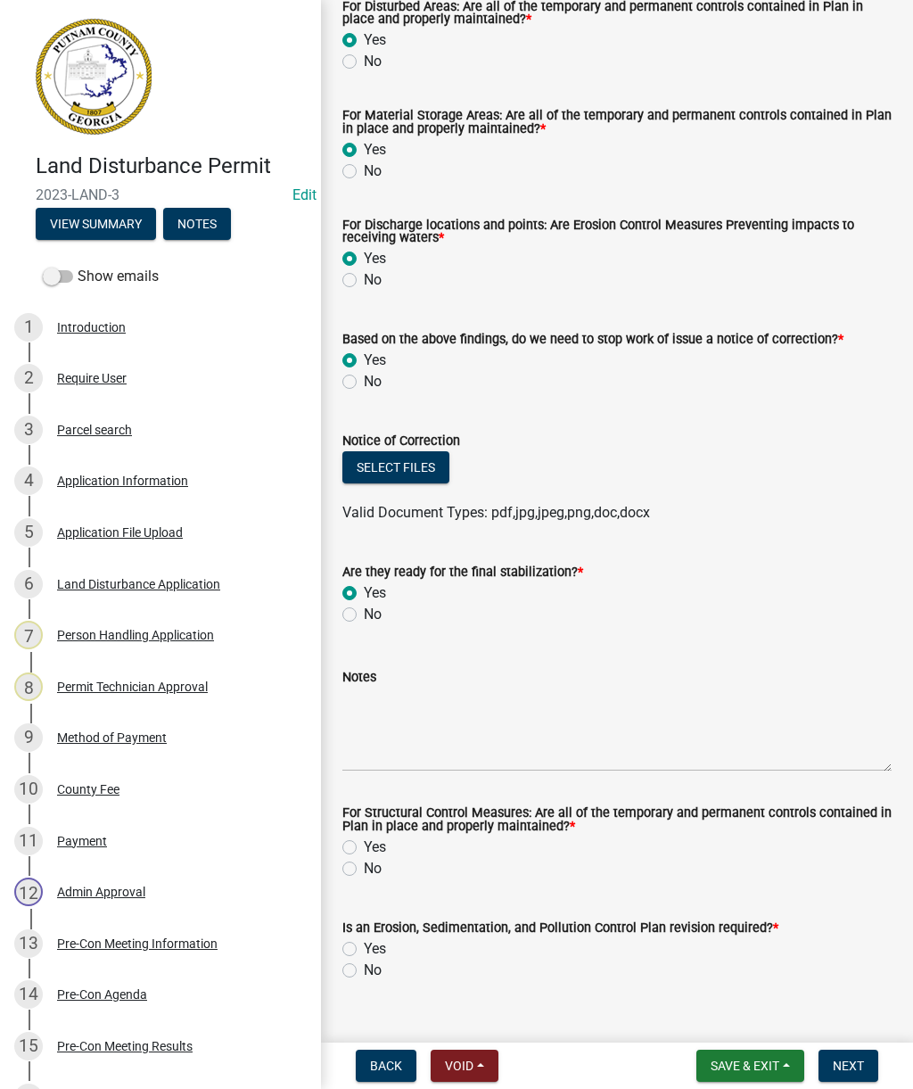
click at [364, 853] on label "Yes" at bounding box center [375, 847] width 22 height 21
click at [364, 848] on input "Yes" at bounding box center [370, 843] width 12 height 12
radio input "true"
click at [359, 945] on div "Yes" at bounding box center [616, 948] width 549 height 21
click at [356, 941] on div "Yes" at bounding box center [616, 948] width 549 height 21
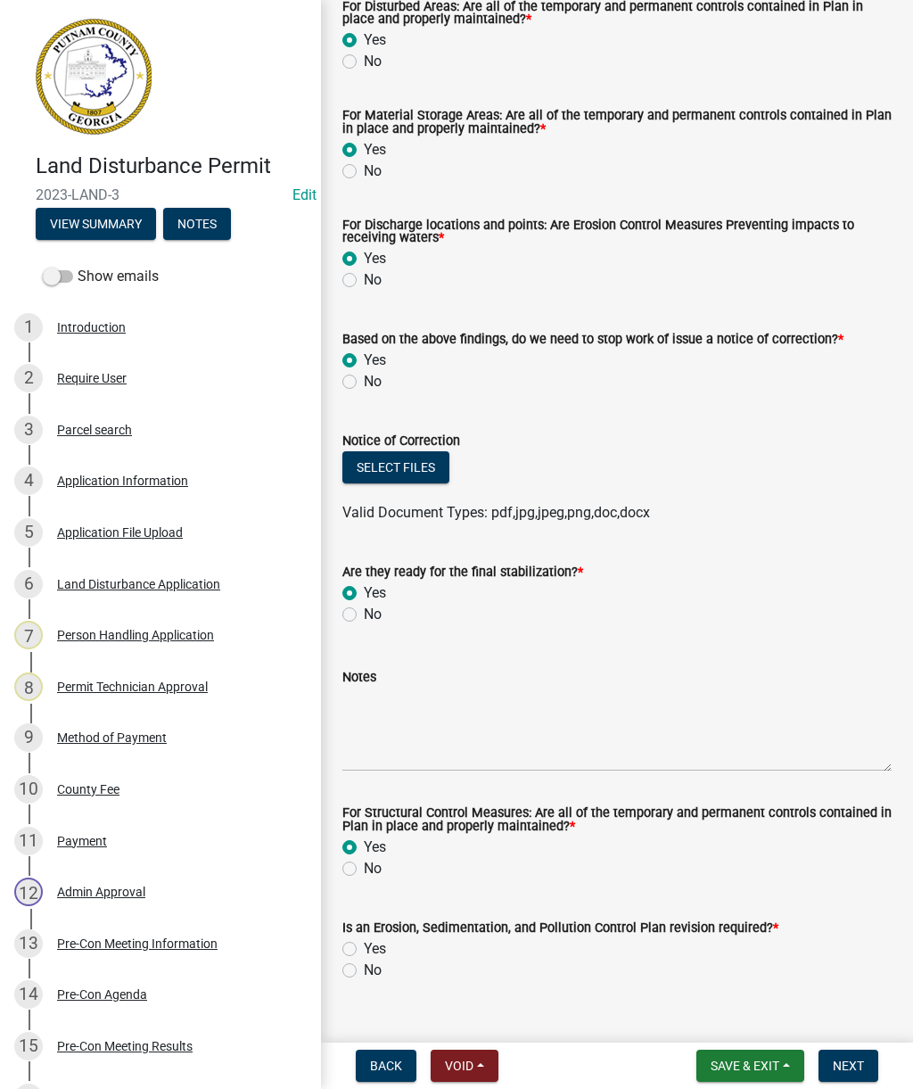
click at [364, 956] on label "Yes" at bounding box center [375, 948] width 22 height 21
click at [364, 950] on input "Yes" at bounding box center [370, 944] width 12 height 12
radio input "true"
click at [364, 971] on label "No" at bounding box center [373, 970] width 18 height 21
click at [364, 971] on input "No" at bounding box center [370, 966] width 12 height 12
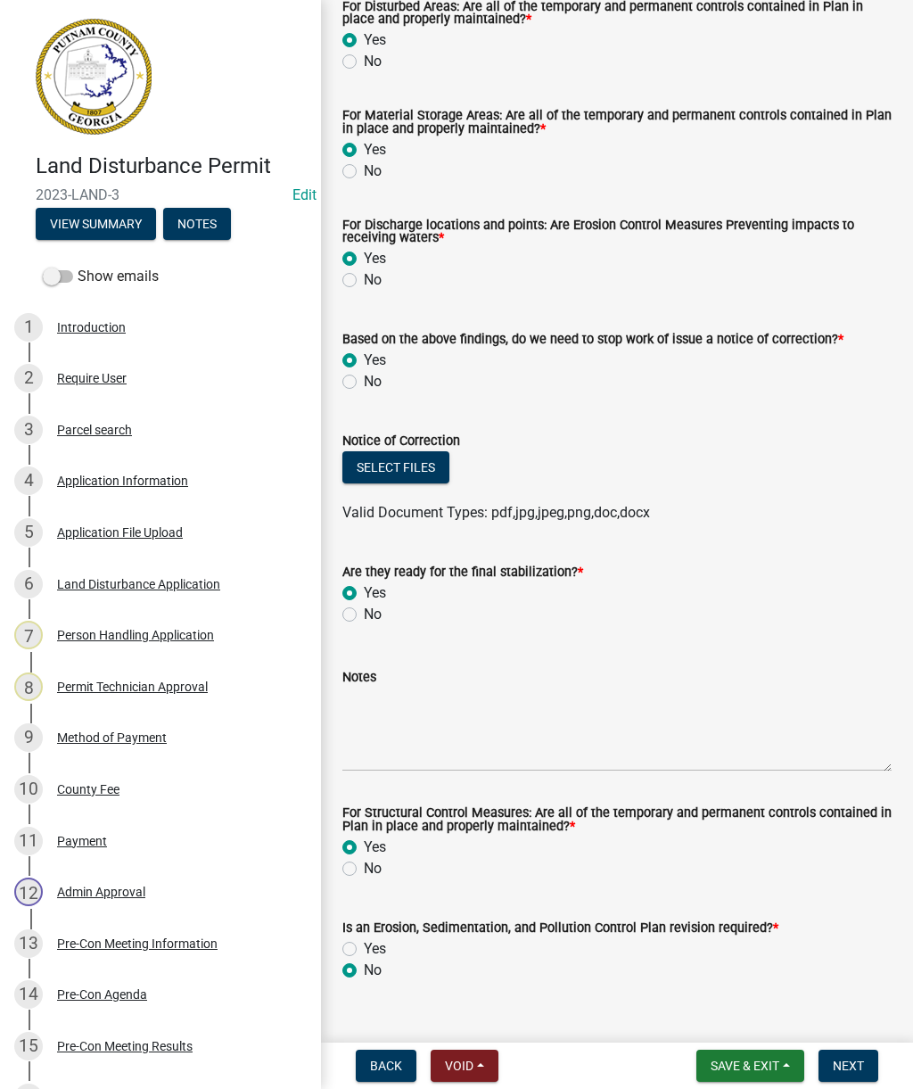
radio input "true"
click at [413, 736] on textarea "Notes" at bounding box center [616, 730] width 549 height 84
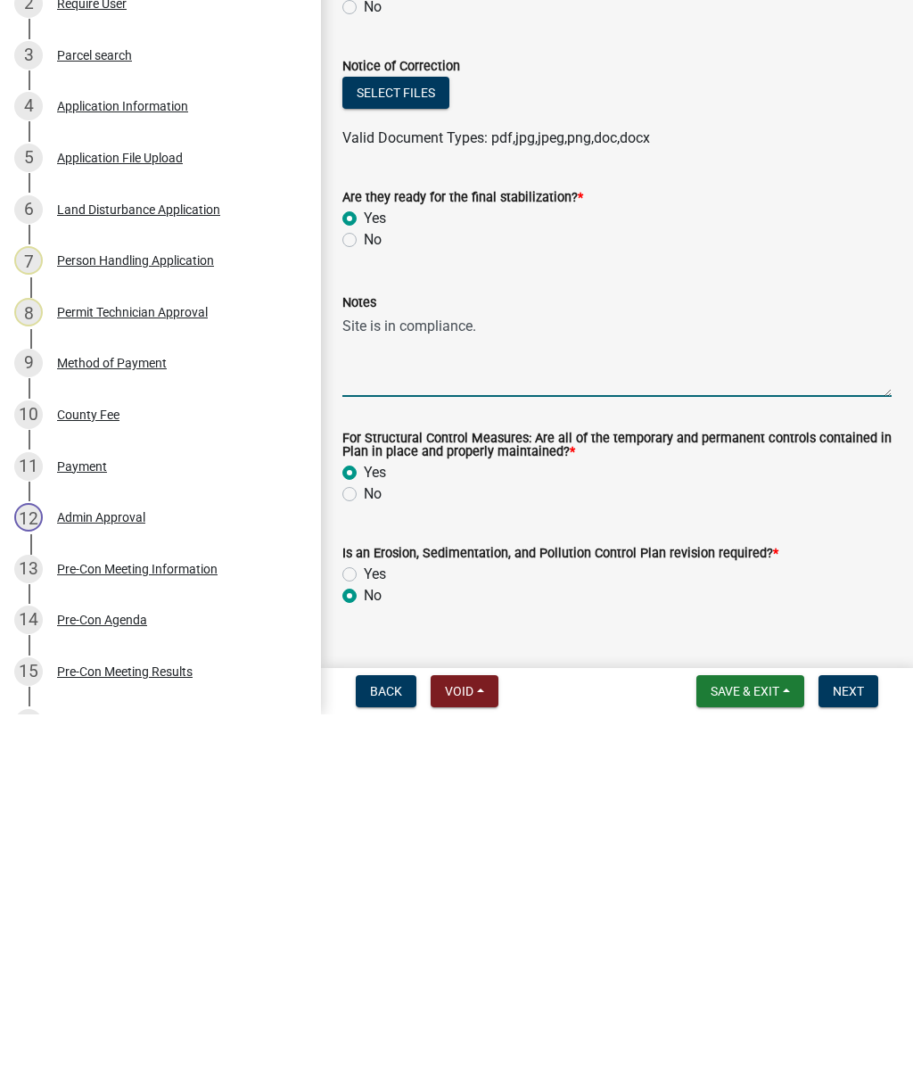
type textarea "Site is in compliance."
click at [414, 451] on button "Select files" at bounding box center [395, 467] width 107 height 32
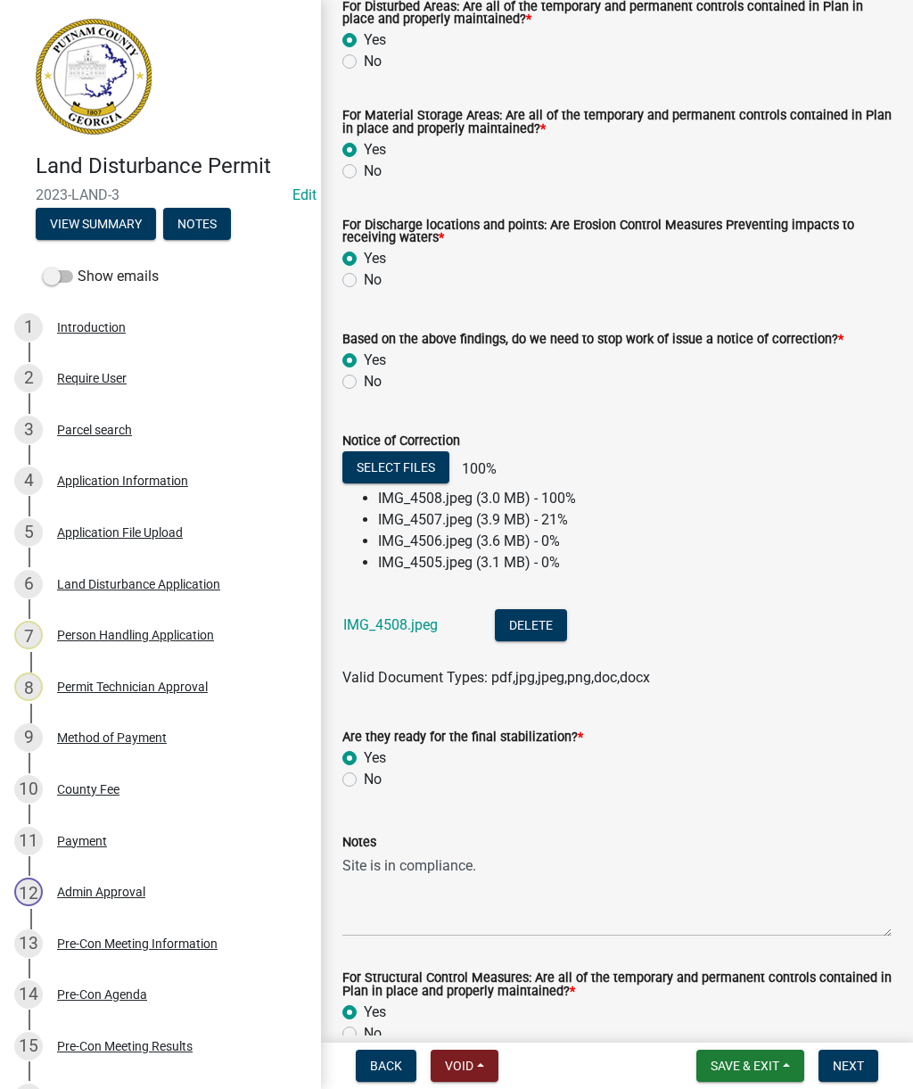
click at [364, 780] on label "No" at bounding box center [373, 779] width 18 height 21
click at [364, 780] on input "No" at bounding box center [370, 775] width 12 height 12
radio input "true"
click at [393, 454] on button "Select files" at bounding box center [395, 467] width 107 height 32
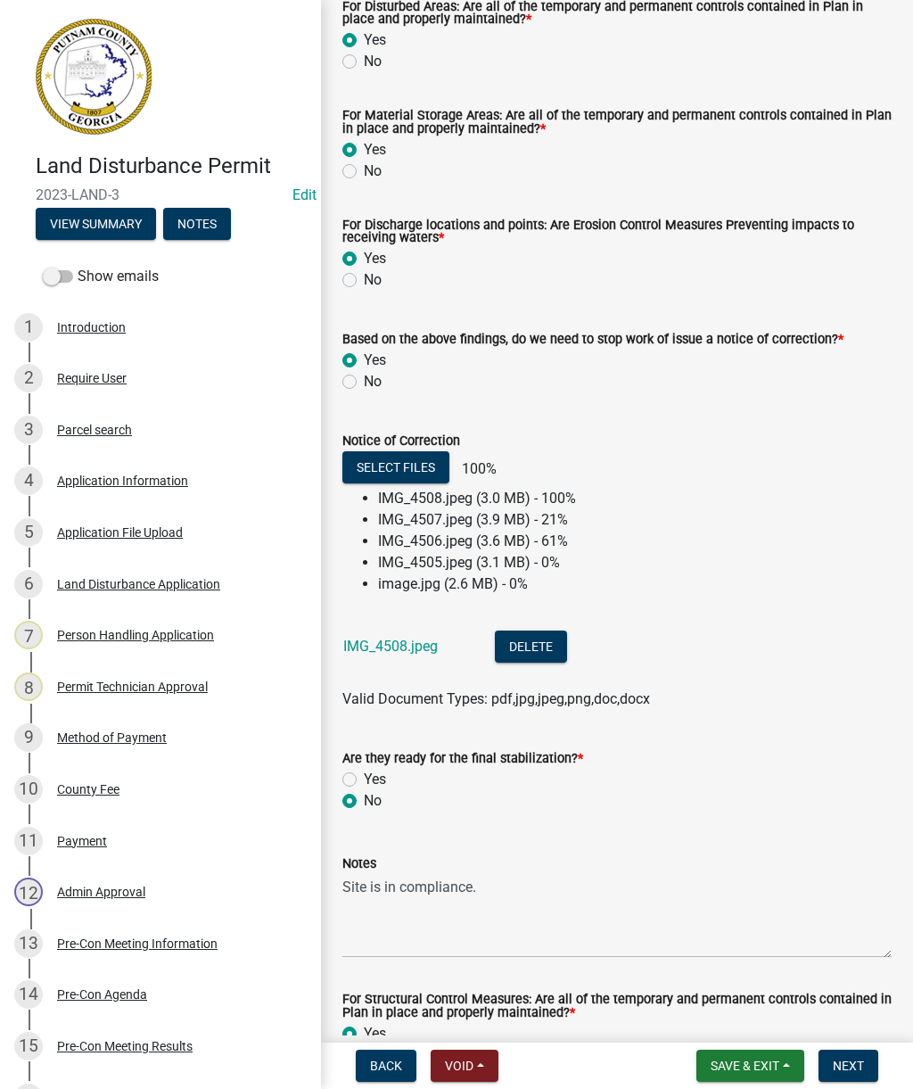
click at [373, 470] on button "Select files" at bounding box center [395, 467] width 107 height 32
click at [378, 460] on button "Select files" at bounding box center [395, 467] width 107 height 32
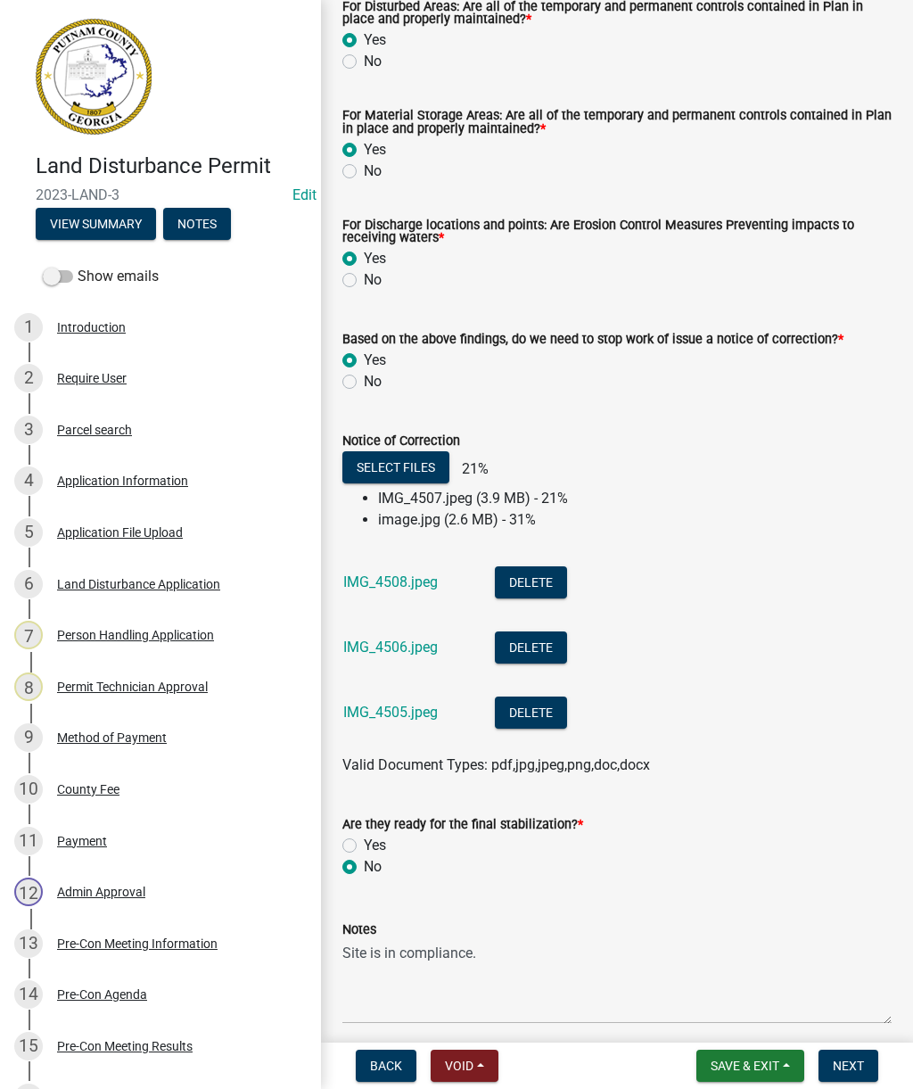
click at [390, 463] on button "Select files" at bounding box center [395, 467] width 107 height 32
click at [400, 454] on button "Select files" at bounding box center [395, 467] width 107 height 32
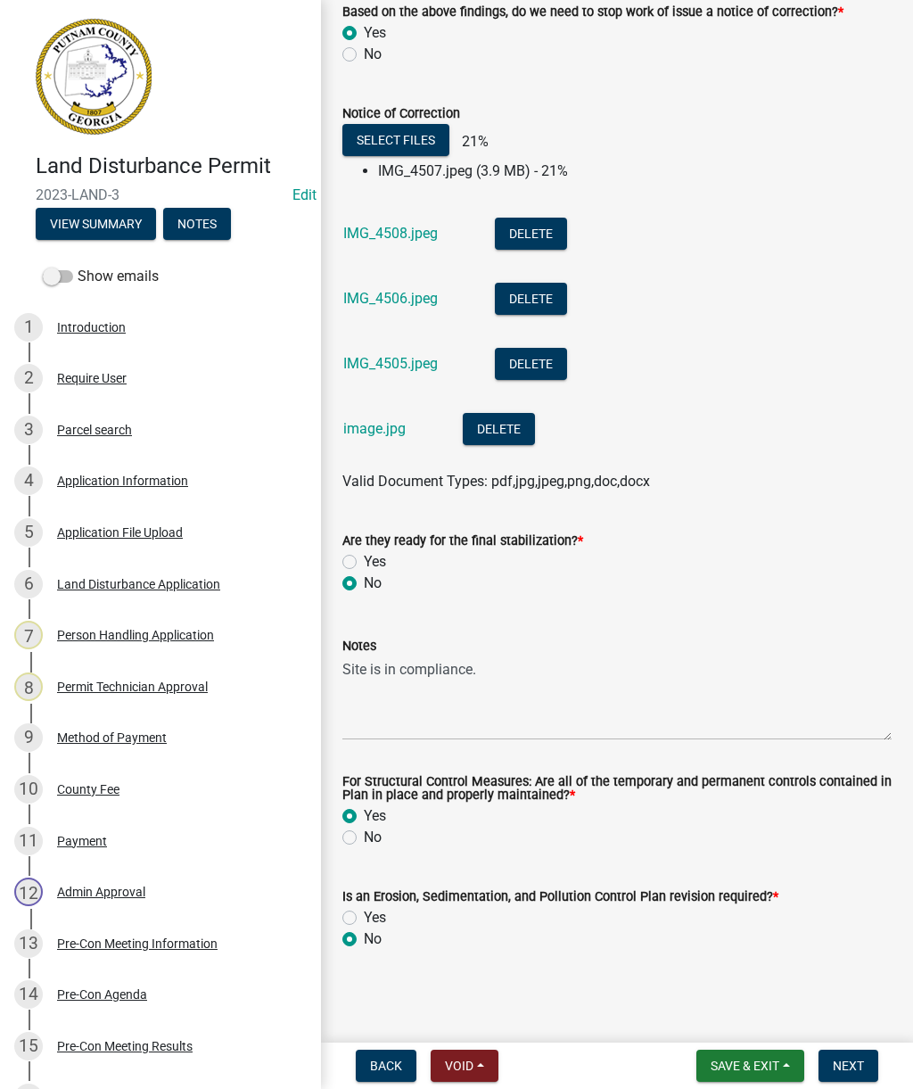
scroll to position [789, 0]
click at [853, 1059] on span "Next" at bounding box center [848, 1066] width 31 height 14
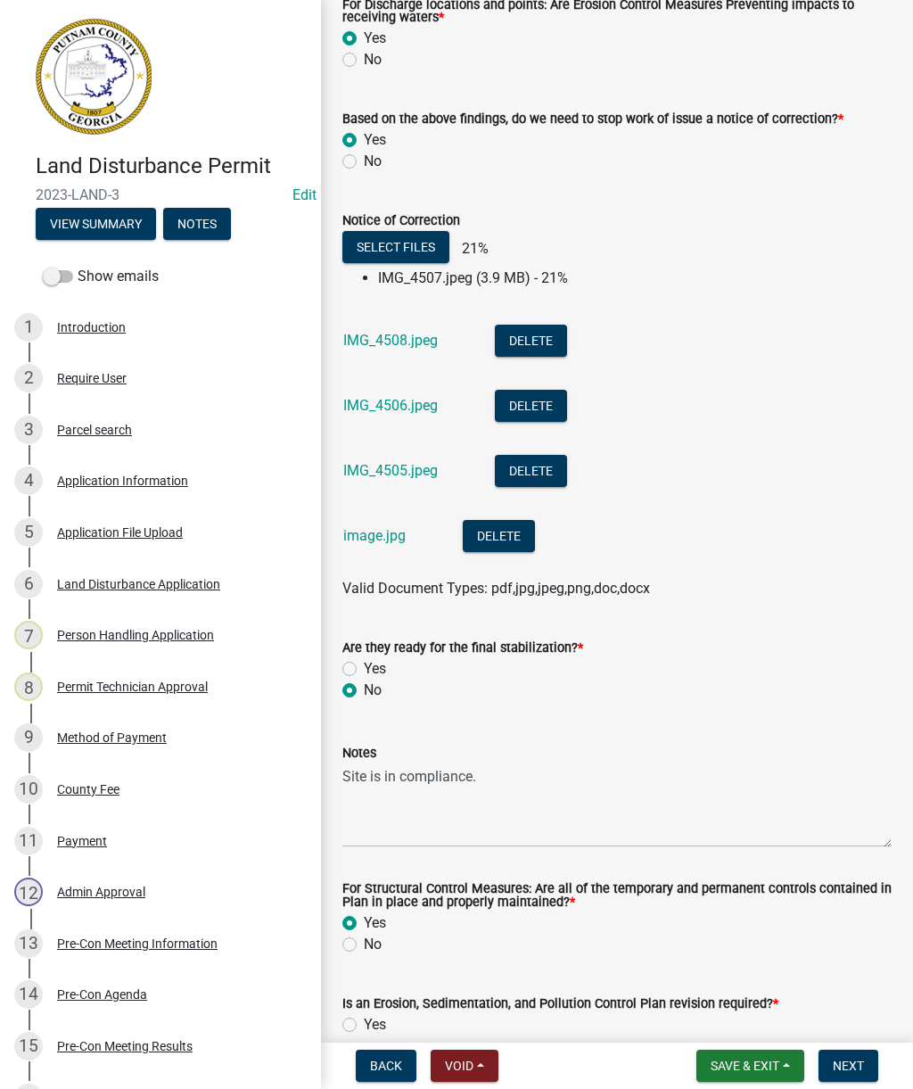
scroll to position [715, 0]
click at [494, 276] on li "IMG_4507.jpeg (3.9 MB) - 21%" at bounding box center [635, 278] width 514 height 21
click at [851, 1063] on span "Next" at bounding box center [848, 1066] width 31 height 14
click at [750, 1060] on span "Save & Exit" at bounding box center [745, 1066] width 69 height 14
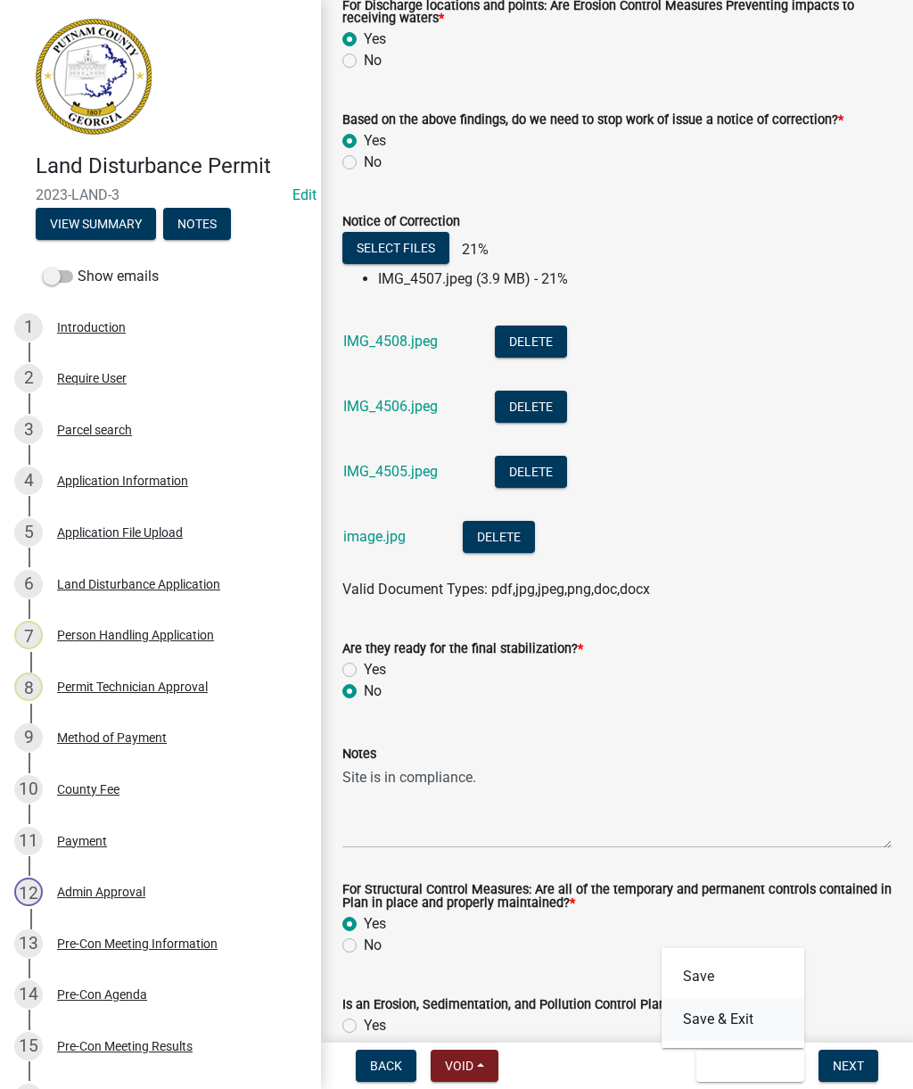
click at [722, 1013] on button "Save & Exit" at bounding box center [733, 1019] width 143 height 43
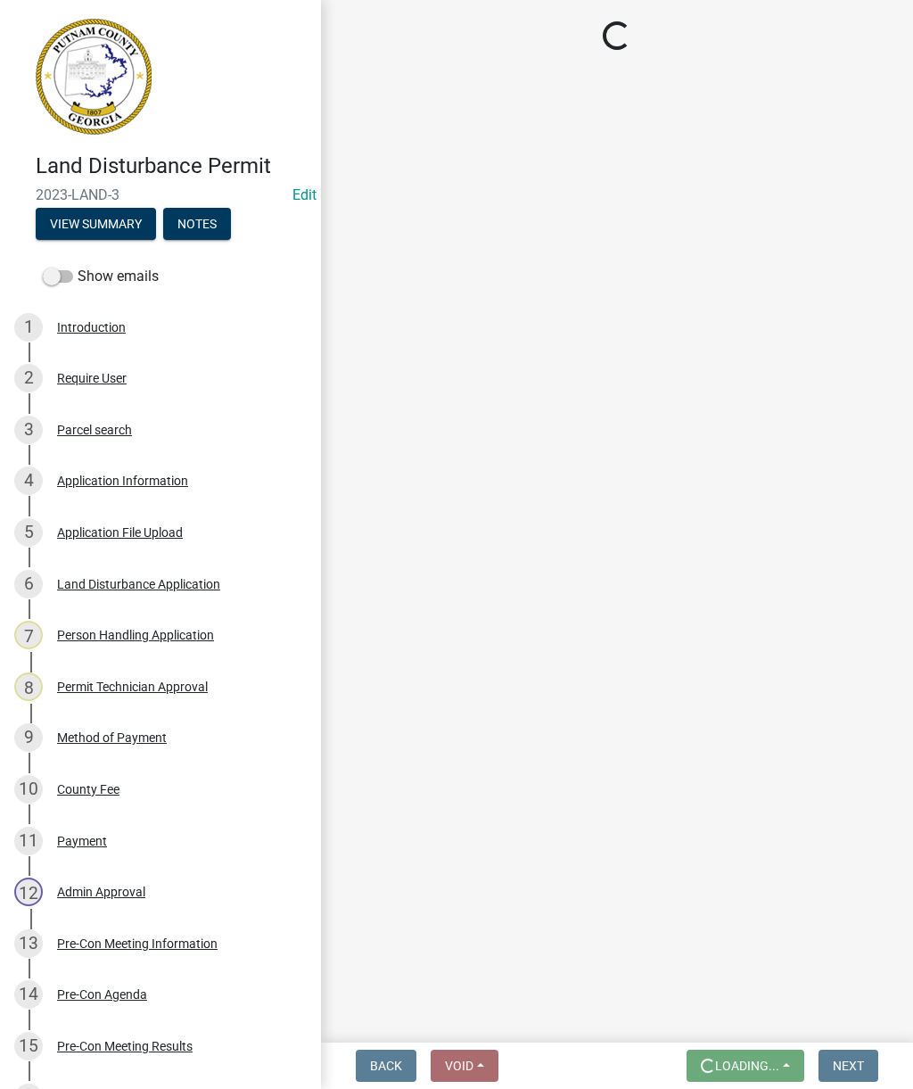
scroll to position [0, 0]
